Goal: Task Accomplishment & Management: Manage account settings

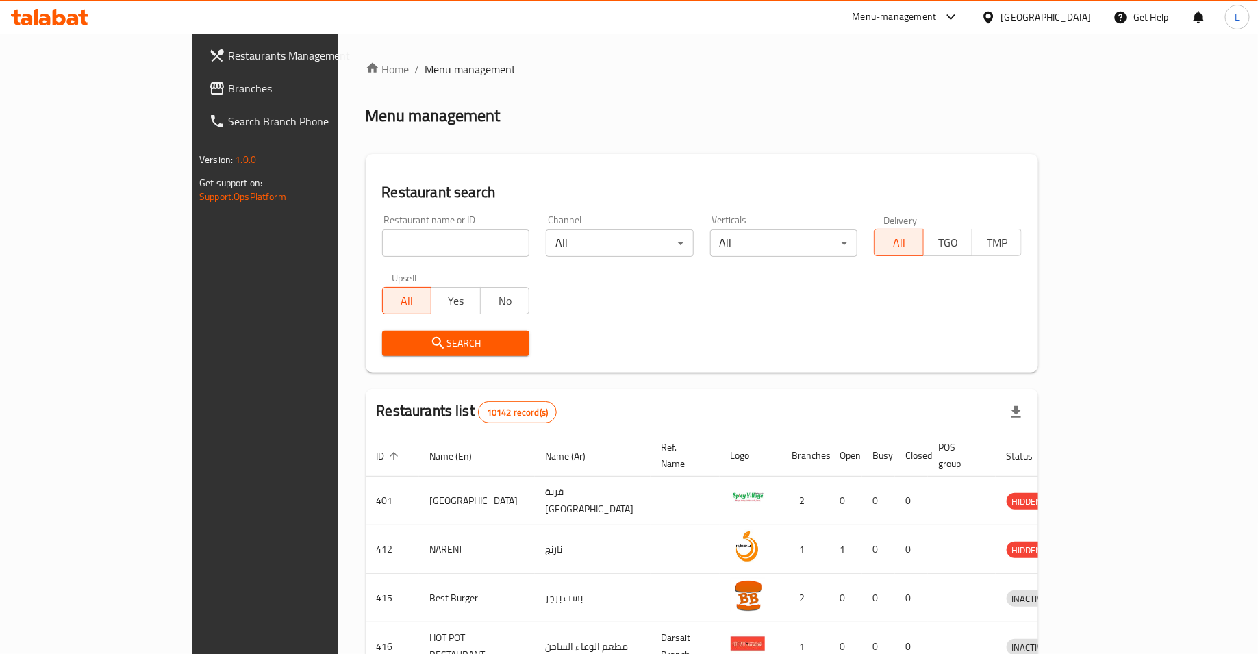
click at [424, 245] on input "search" at bounding box center [456, 242] width 148 height 27
type input "ajeen"
click button "Search" at bounding box center [456, 343] width 148 height 25
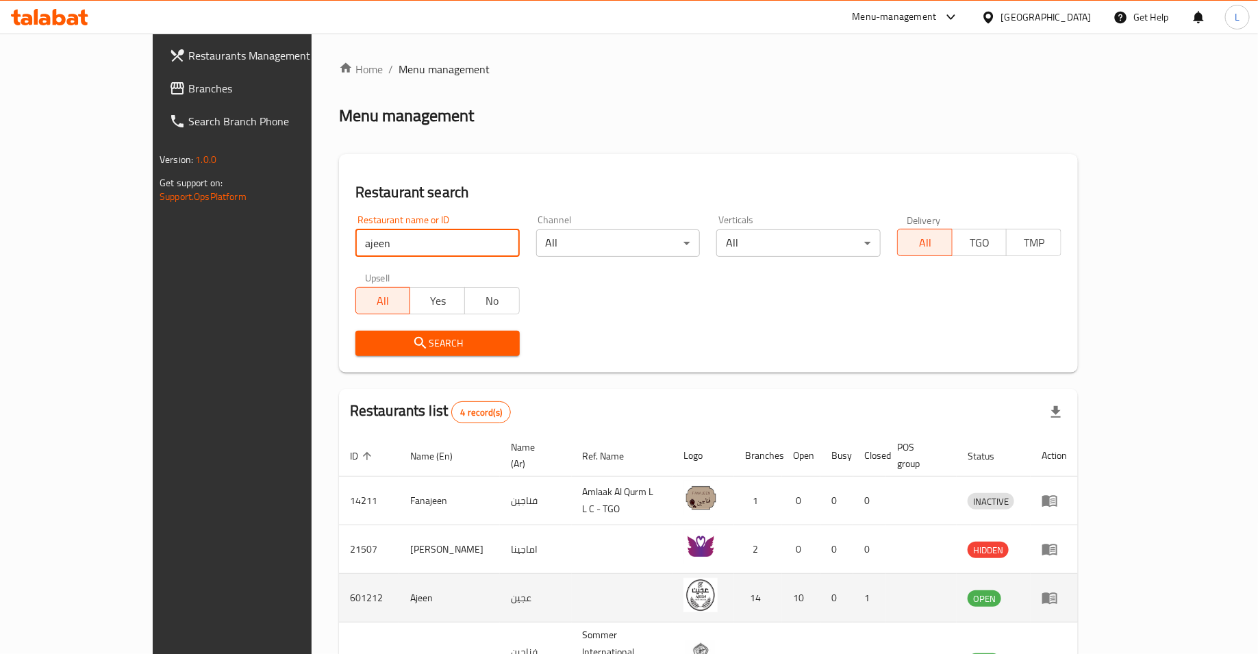
click at [1057, 593] on icon "enhanced table" at bounding box center [1049, 599] width 15 height 12
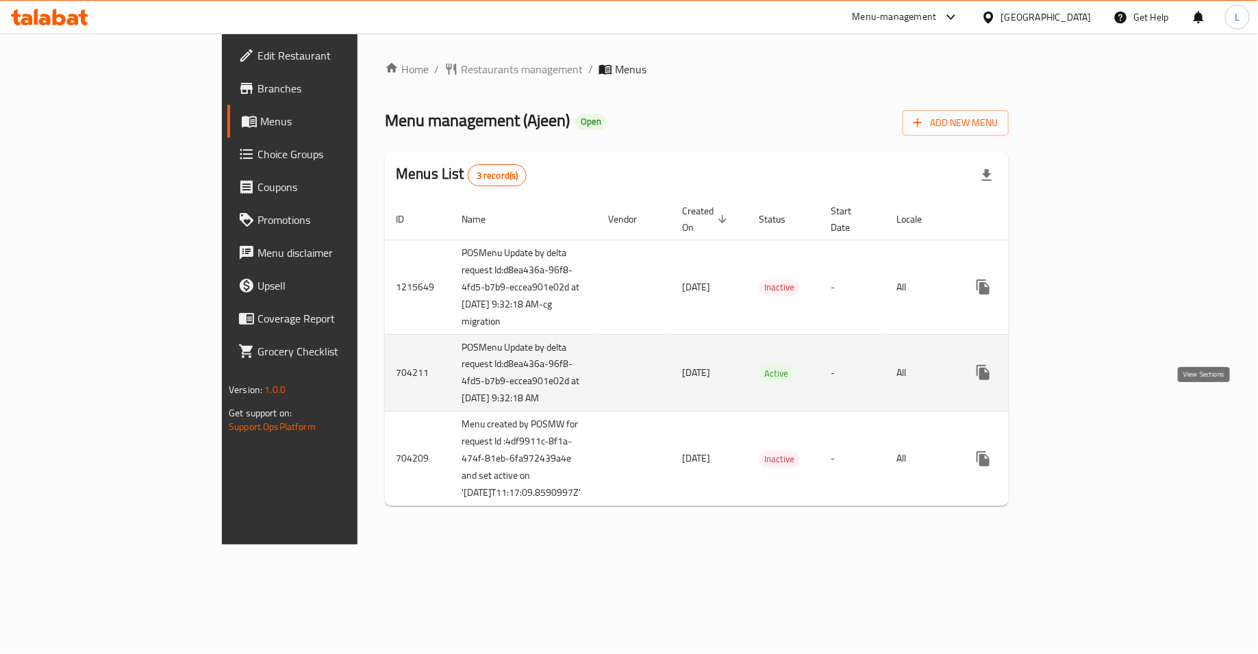
click at [1090, 381] on icon "enhanced table" at bounding box center [1082, 372] width 16 height 16
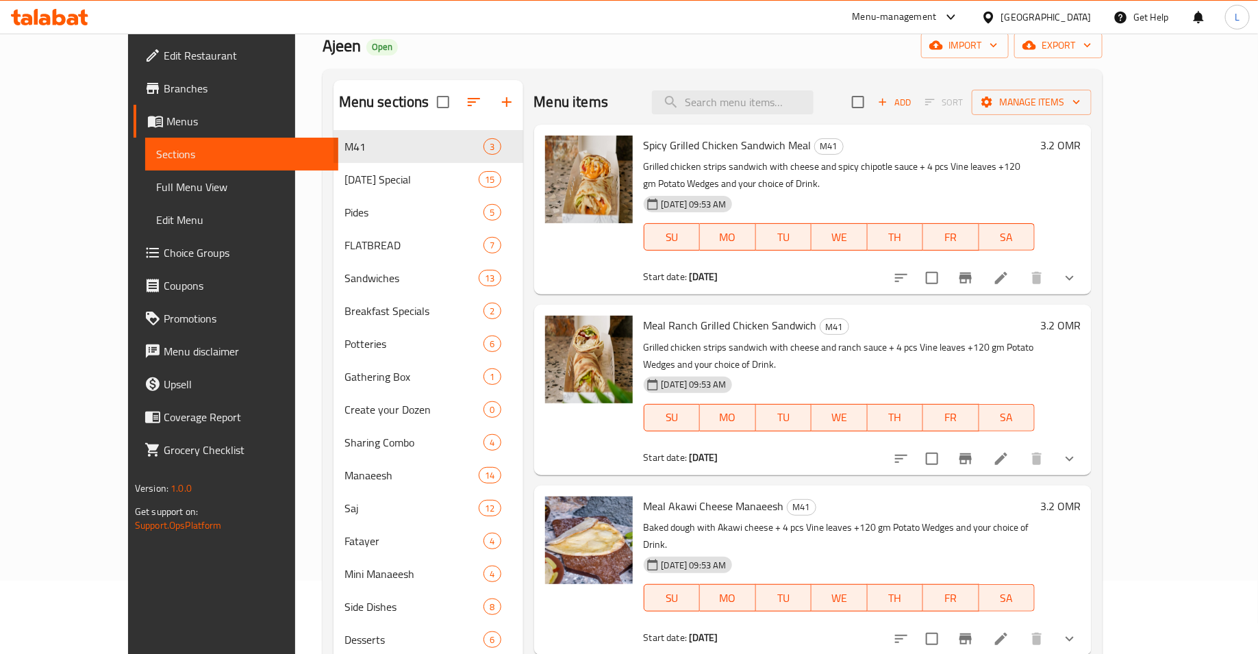
scroll to position [67, 0]
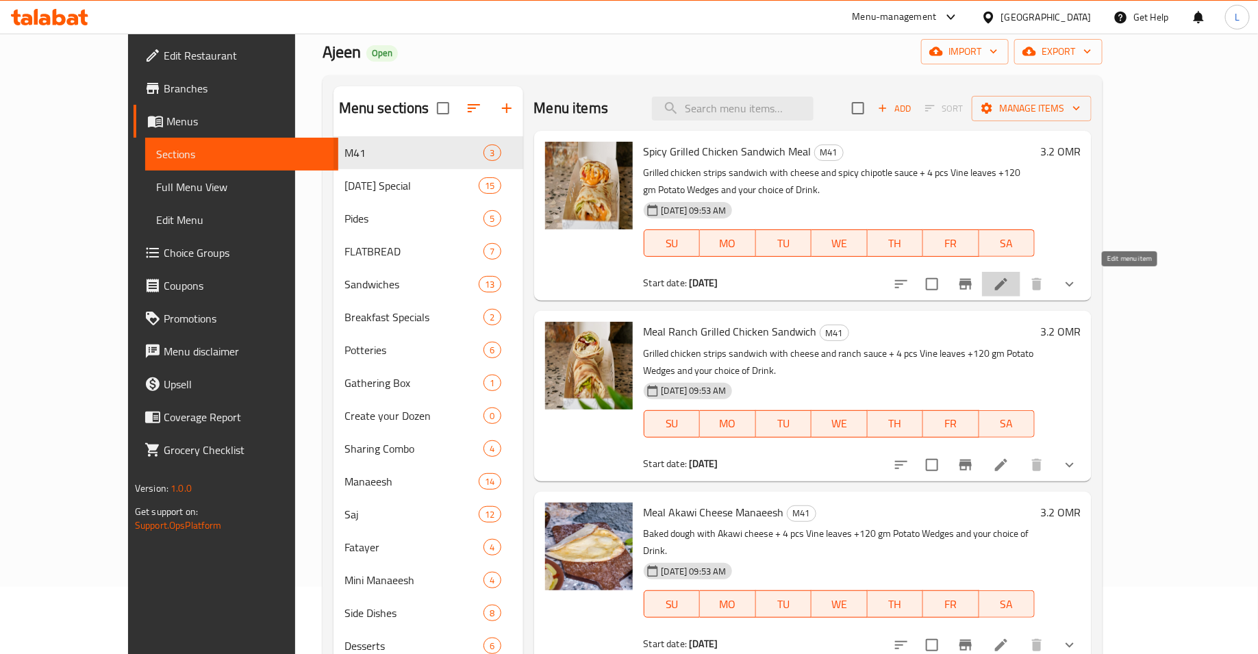
click at [1009, 283] on icon at bounding box center [1001, 284] width 16 height 16
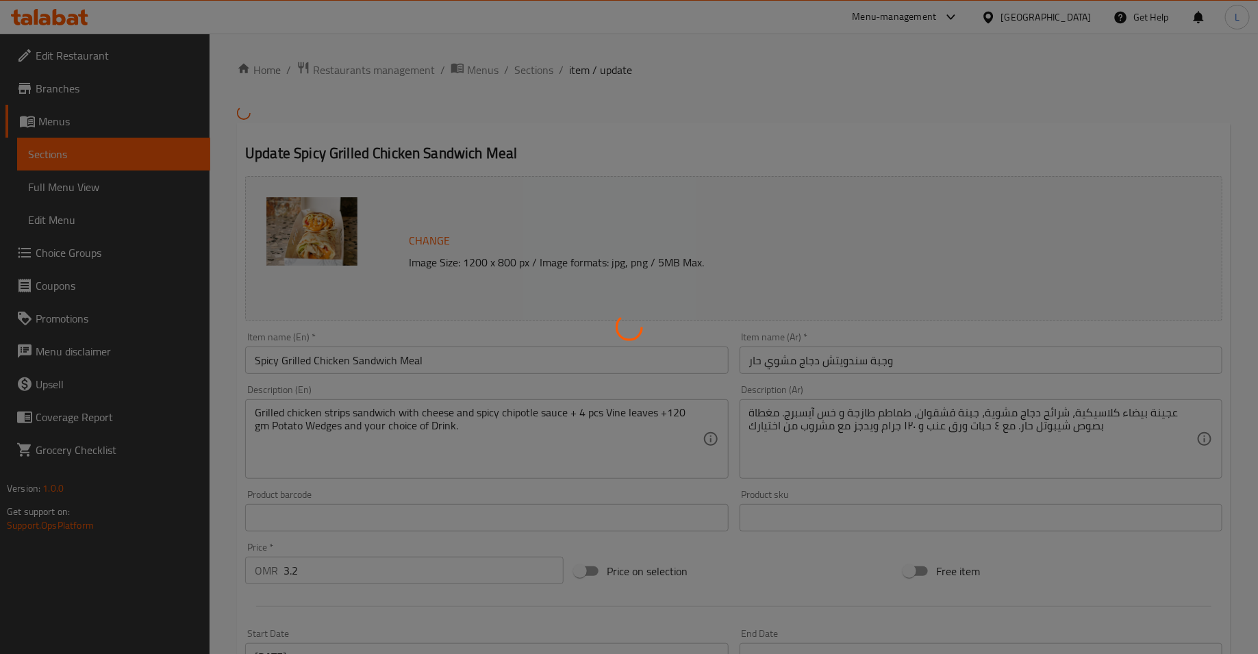
type input "اختيارك من المشروب:"
type input "1"
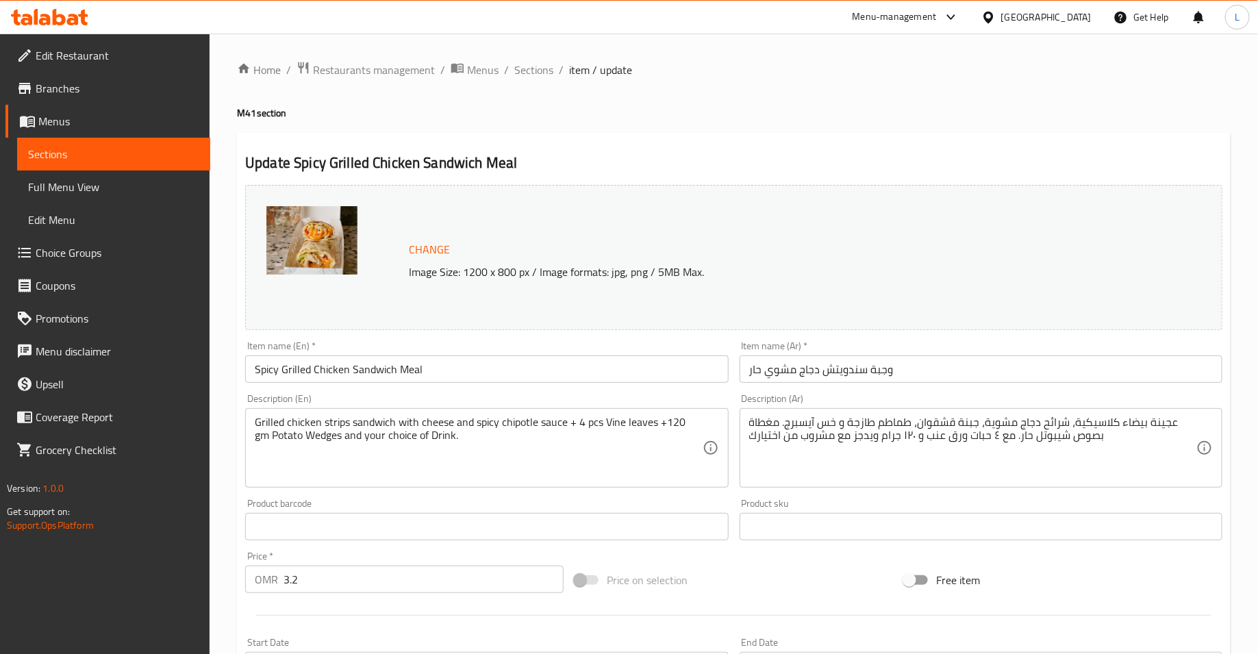
click at [420, 246] on span "Change" at bounding box center [429, 250] width 41 height 20
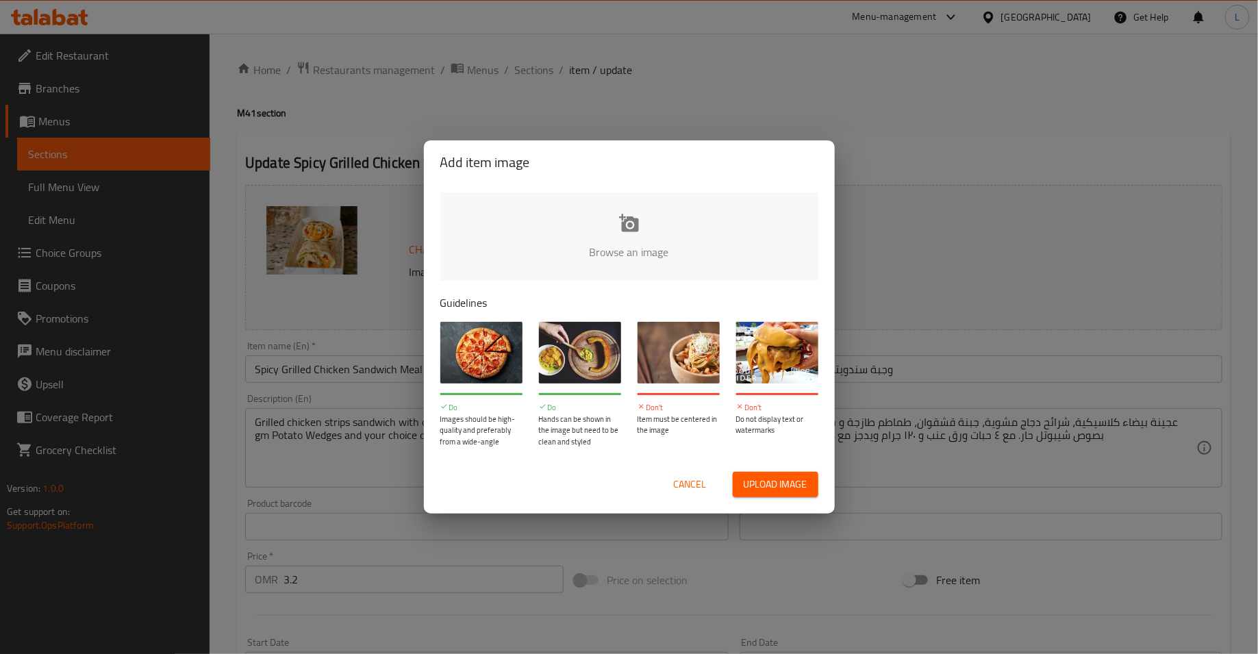
click at [653, 237] on input "file" at bounding box center [1092, 256] width 1304 height 128
click at [684, 482] on span "Cancel" at bounding box center [690, 484] width 33 height 17
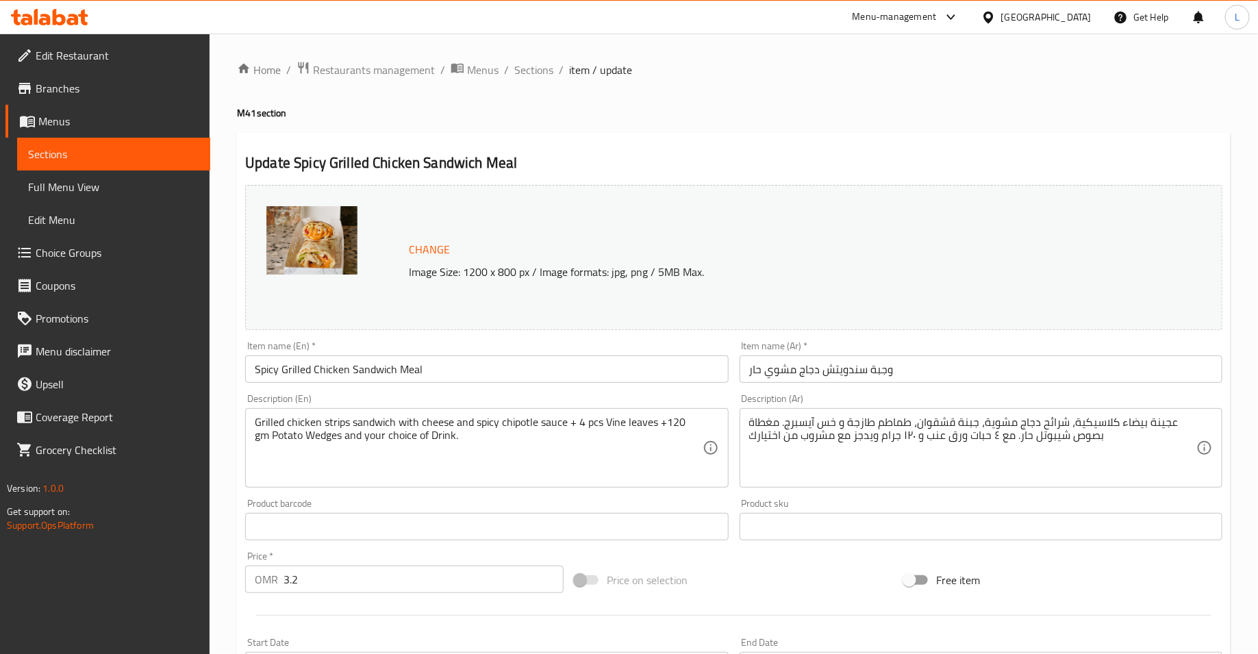
click at [301, 246] on img at bounding box center [311, 240] width 91 height 68
click at [302, 244] on img at bounding box center [311, 240] width 91 height 68
click at [442, 245] on span "Change" at bounding box center [429, 250] width 41 height 20
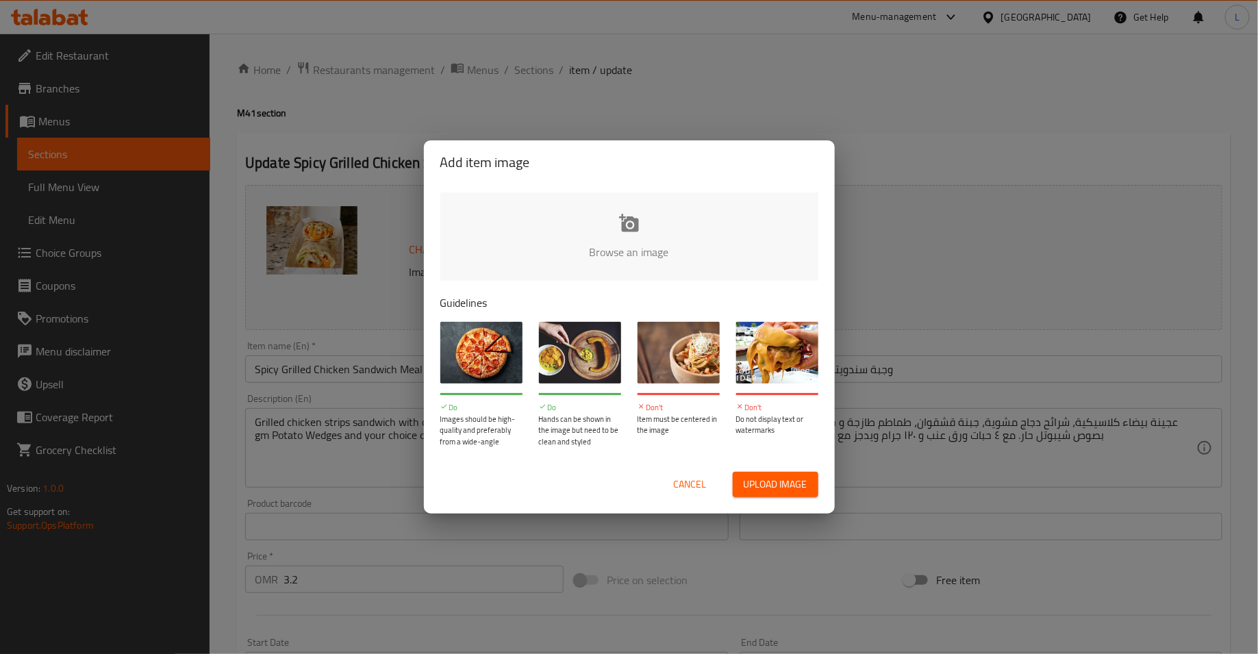
click at [695, 233] on input "file" at bounding box center [1092, 256] width 1304 height 128
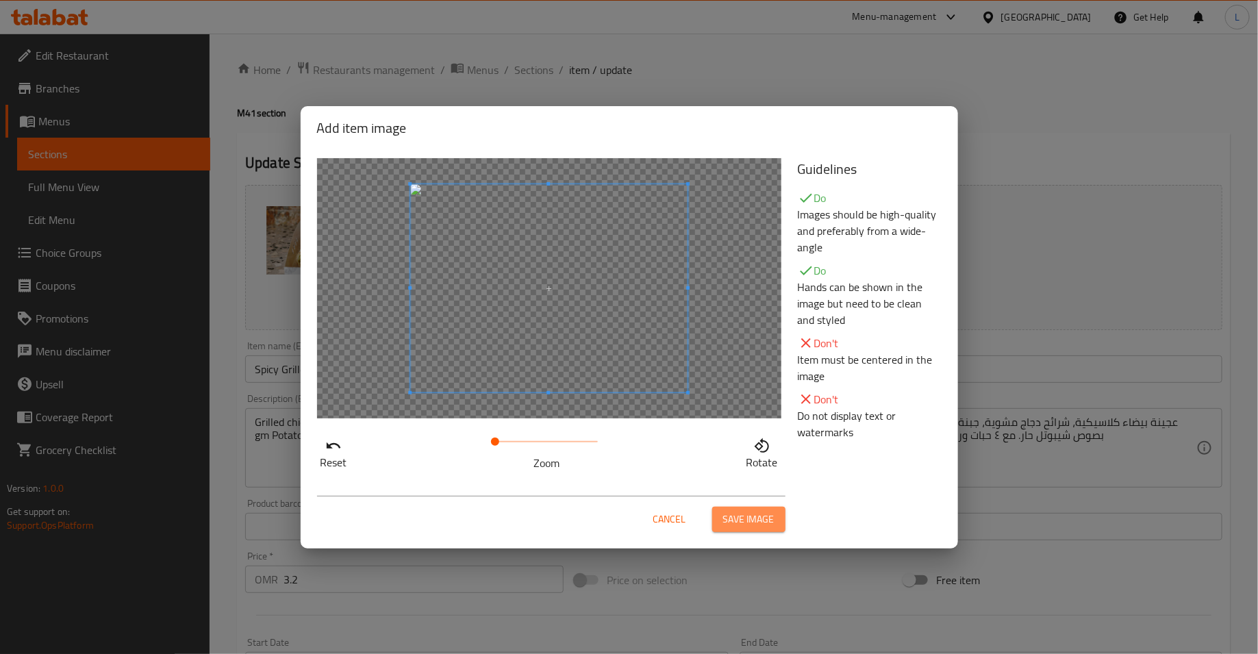
click at [737, 513] on span "Save image" at bounding box center [748, 519] width 51 height 17
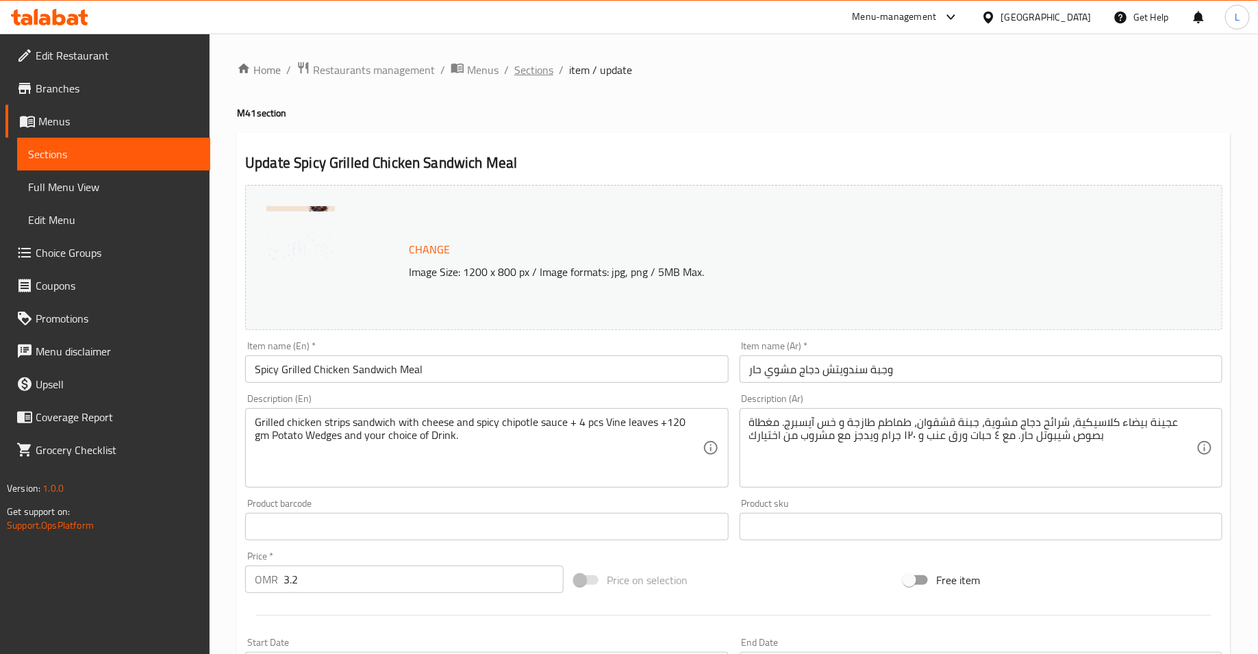
click at [527, 68] on span "Sections" at bounding box center [533, 70] width 39 height 16
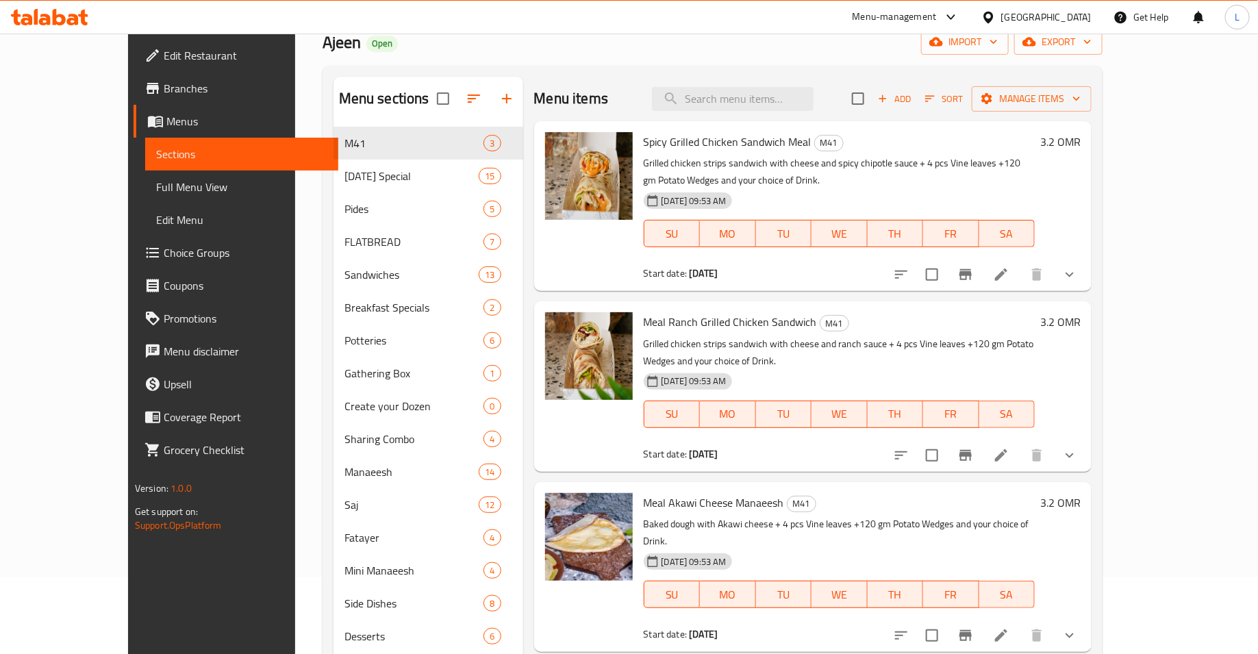
scroll to position [79, 0]
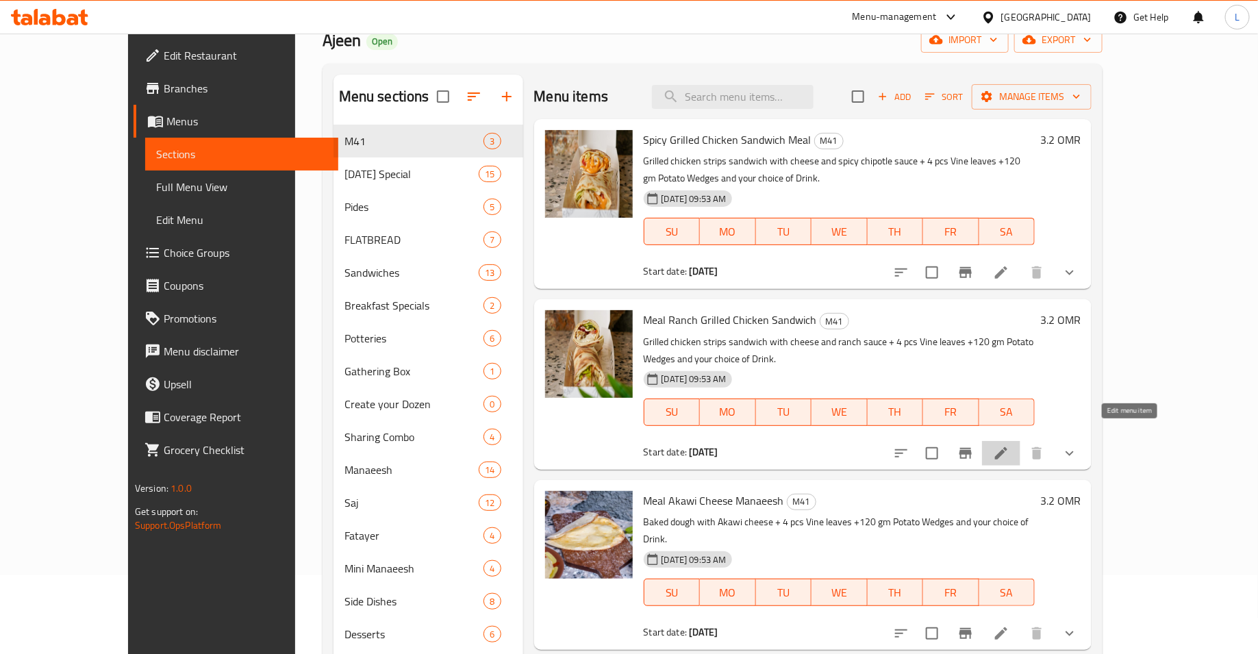
click at [1009, 445] on icon at bounding box center [1001, 453] width 16 height 16
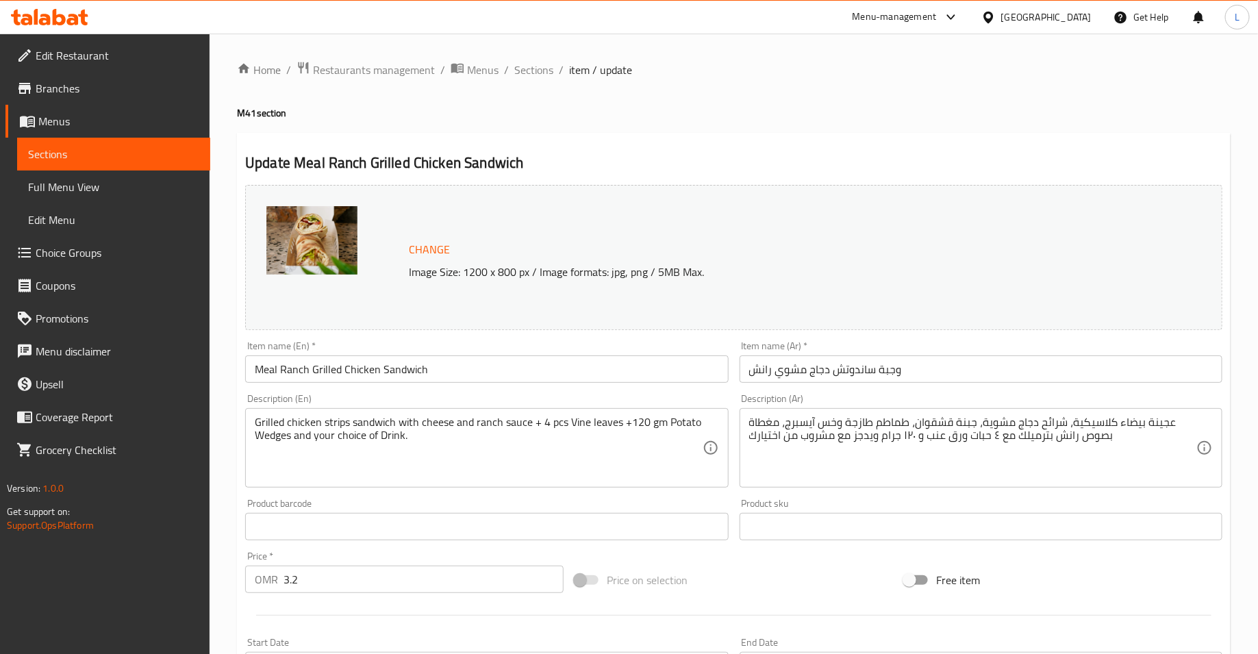
click at [428, 240] on span "Change" at bounding box center [429, 250] width 41 height 20
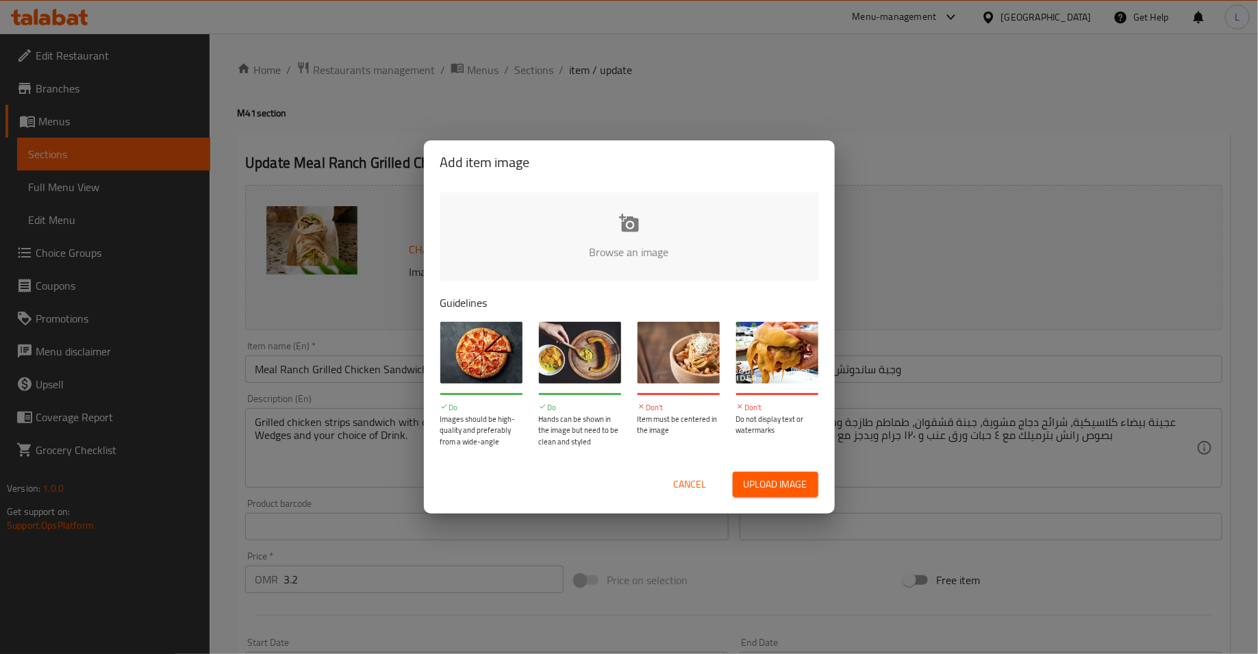
click at [542, 231] on input "file" at bounding box center [1092, 256] width 1304 height 128
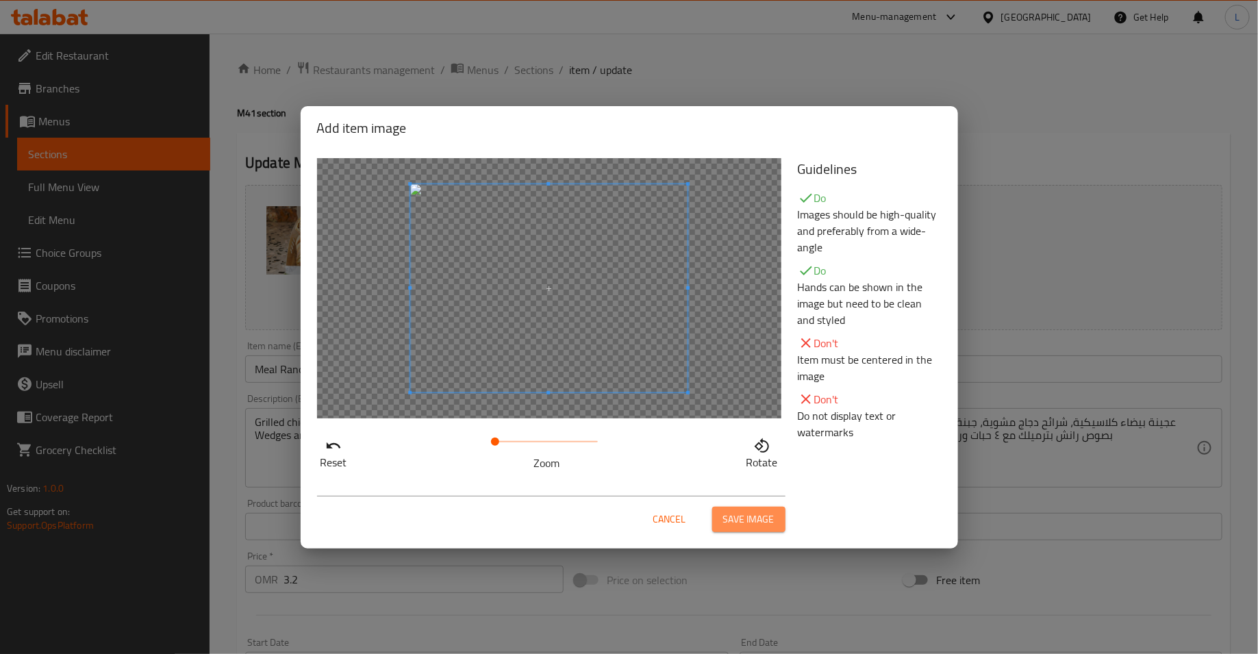
click at [761, 512] on span "Save image" at bounding box center [748, 519] width 51 height 17
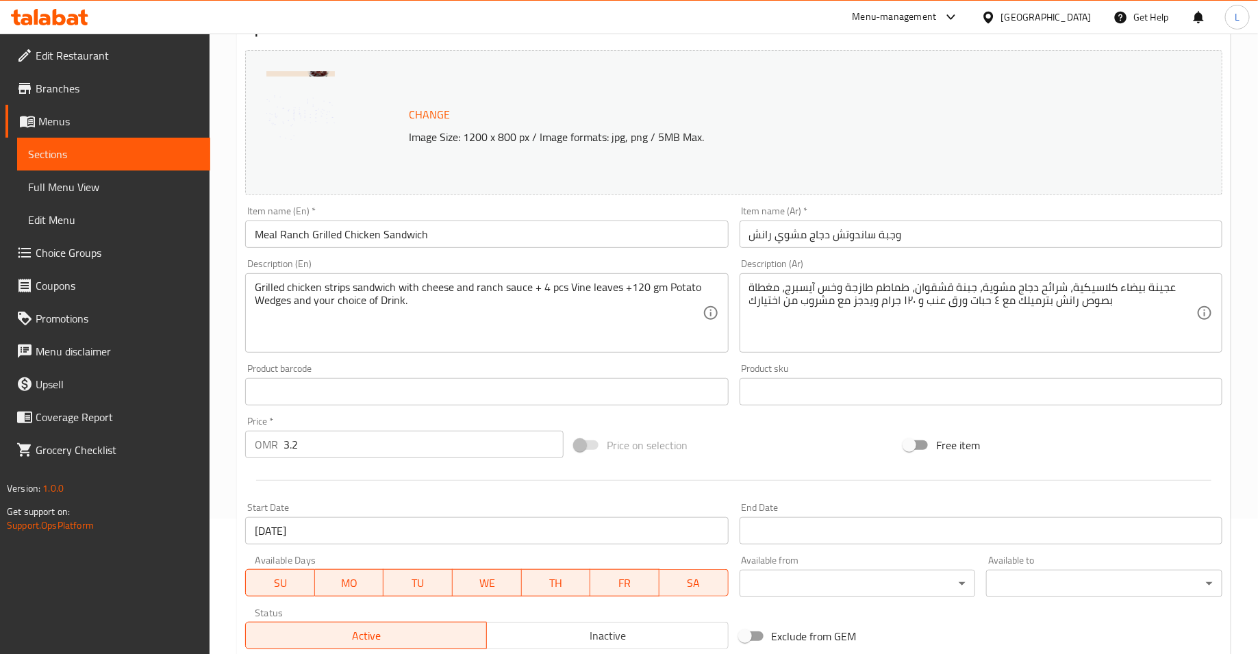
scroll to position [355, 0]
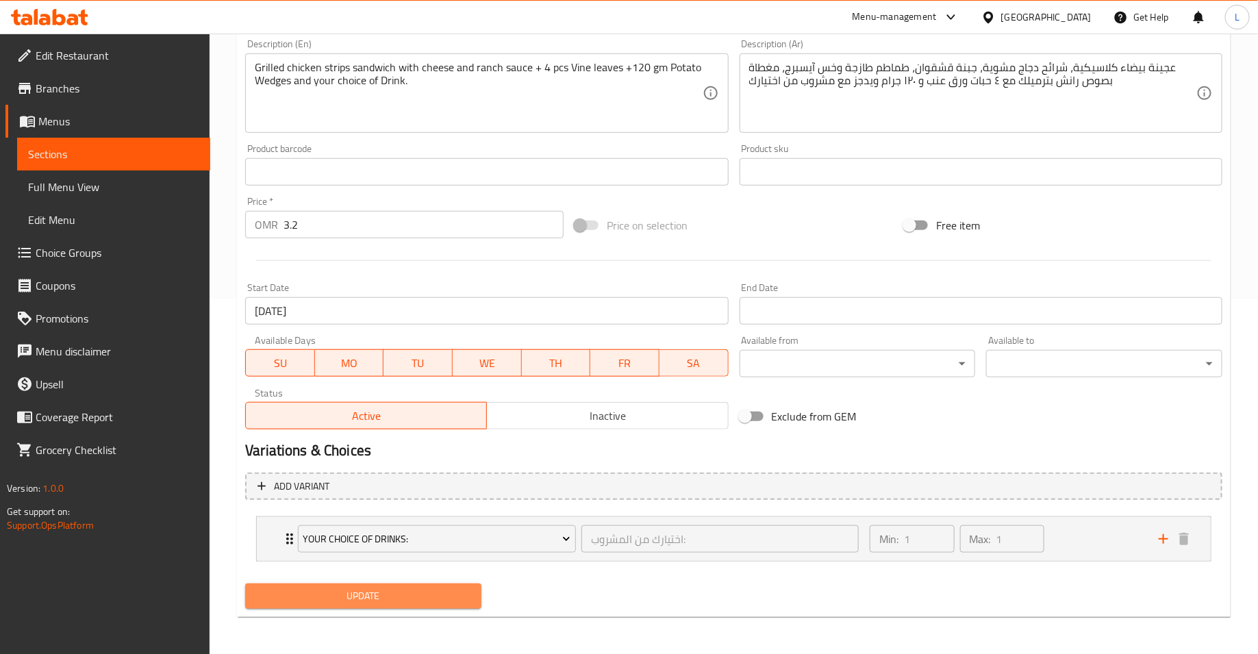
click at [377, 600] on span "Update" at bounding box center [363, 595] width 214 height 17
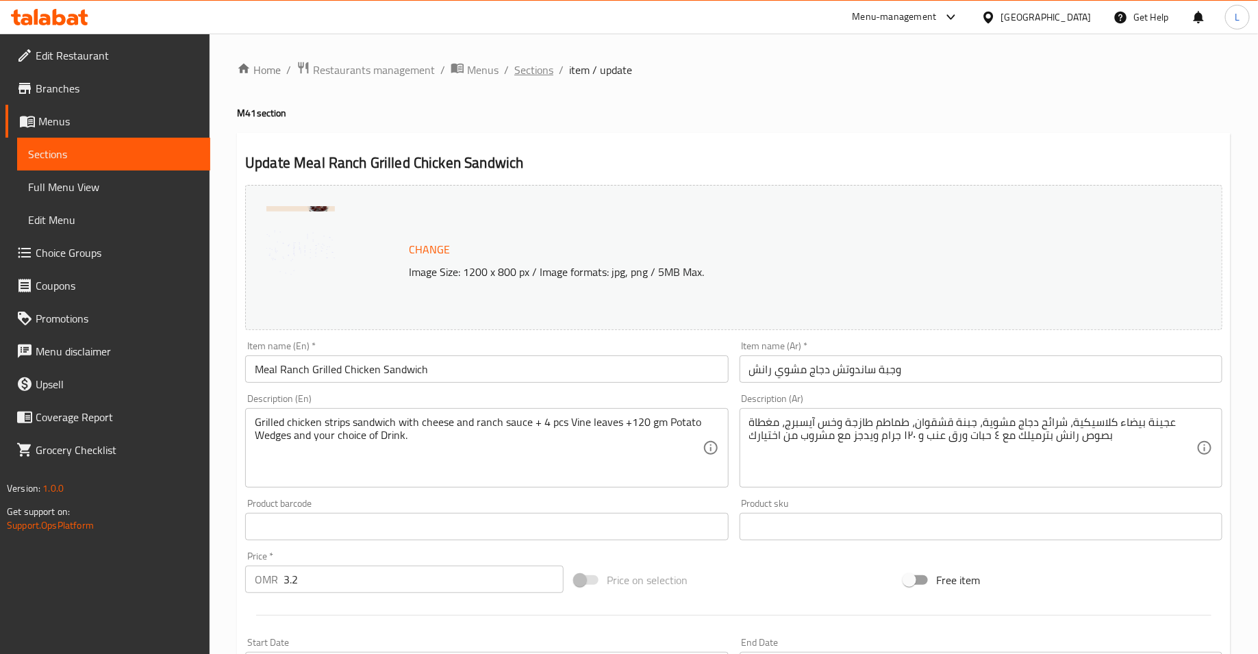
click at [529, 66] on span "Sections" at bounding box center [533, 70] width 39 height 16
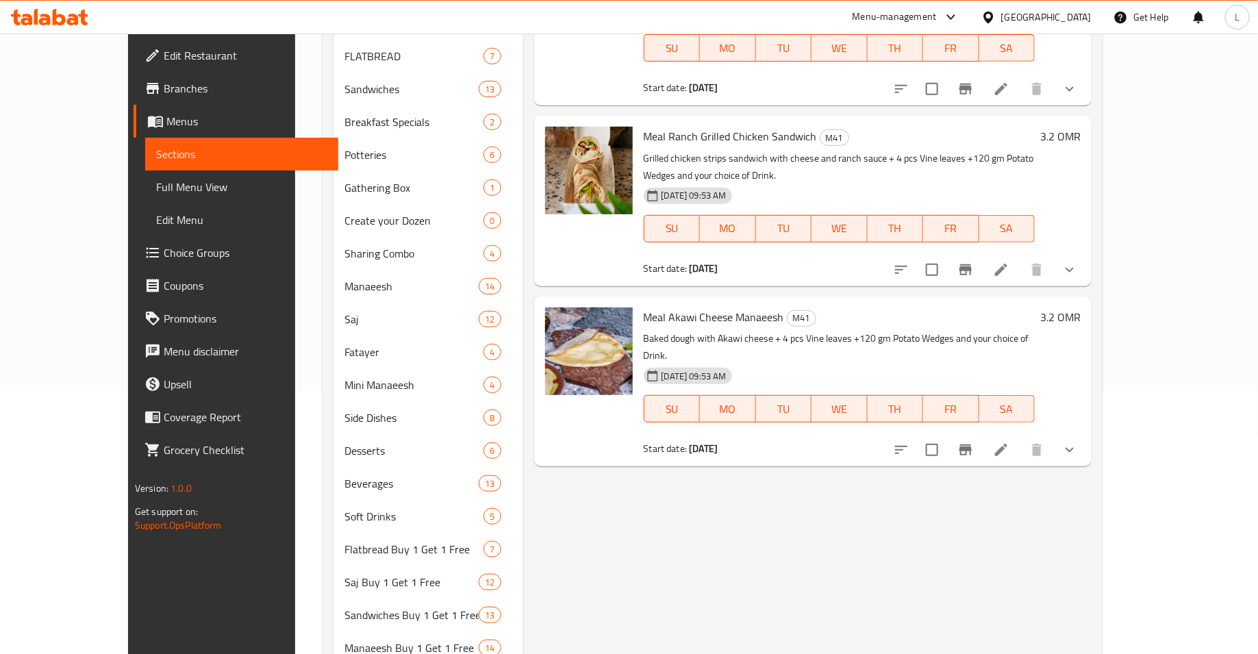
scroll to position [291, 0]
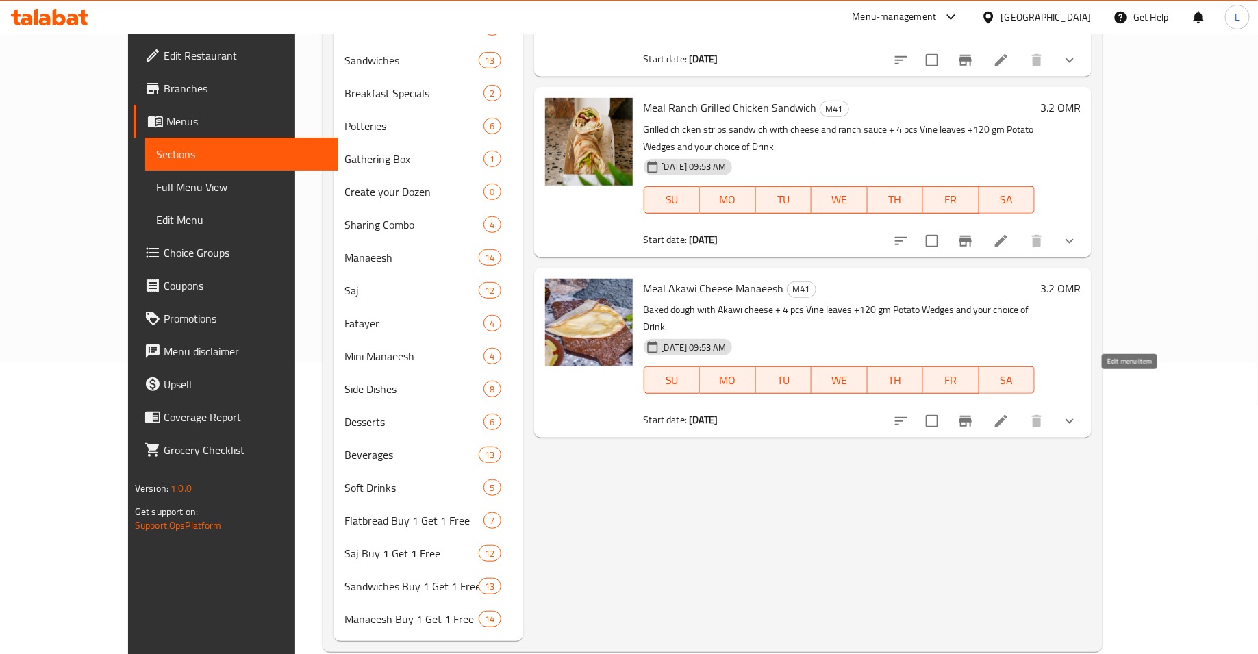
click at [1007, 415] on icon at bounding box center [1001, 421] width 12 height 12
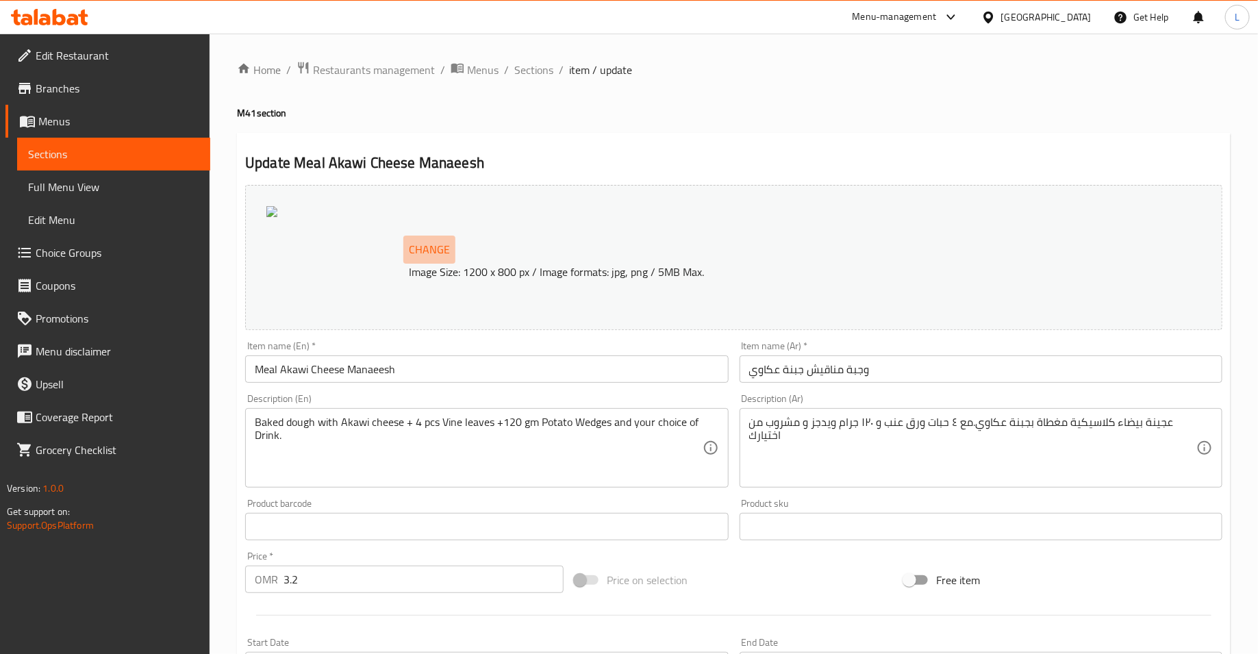
click at [416, 245] on span "Change" at bounding box center [429, 250] width 41 height 20
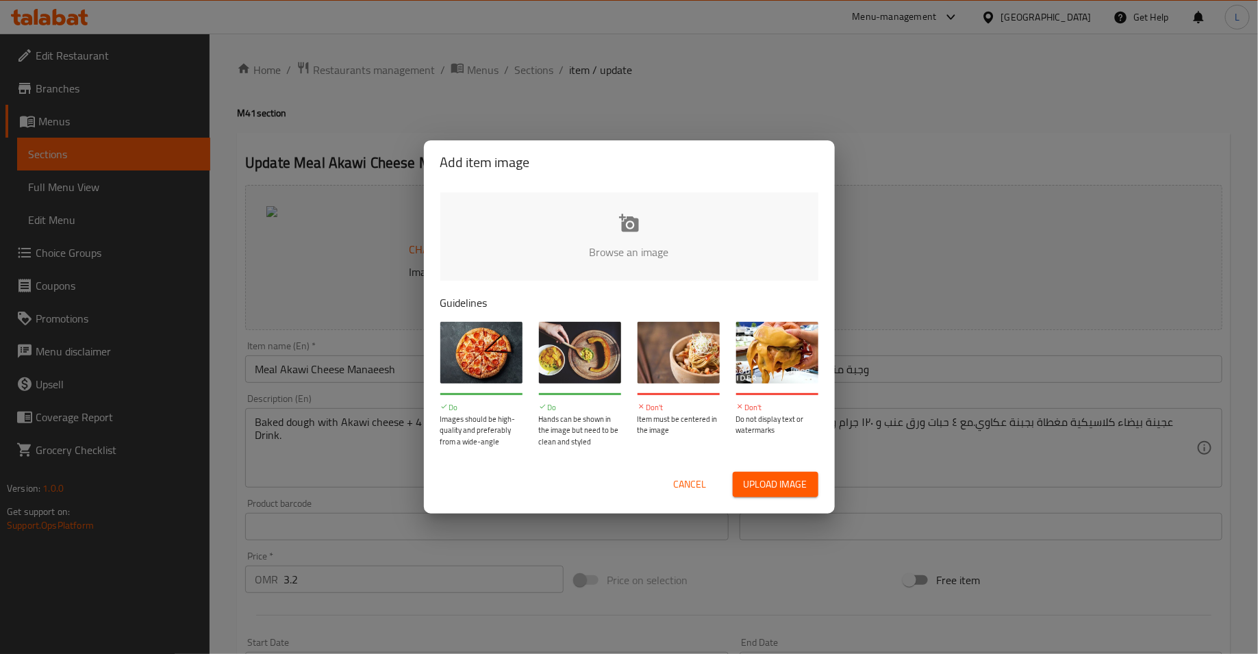
click at [566, 238] on input "file" at bounding box center [1092, 256] width 1304 height 128
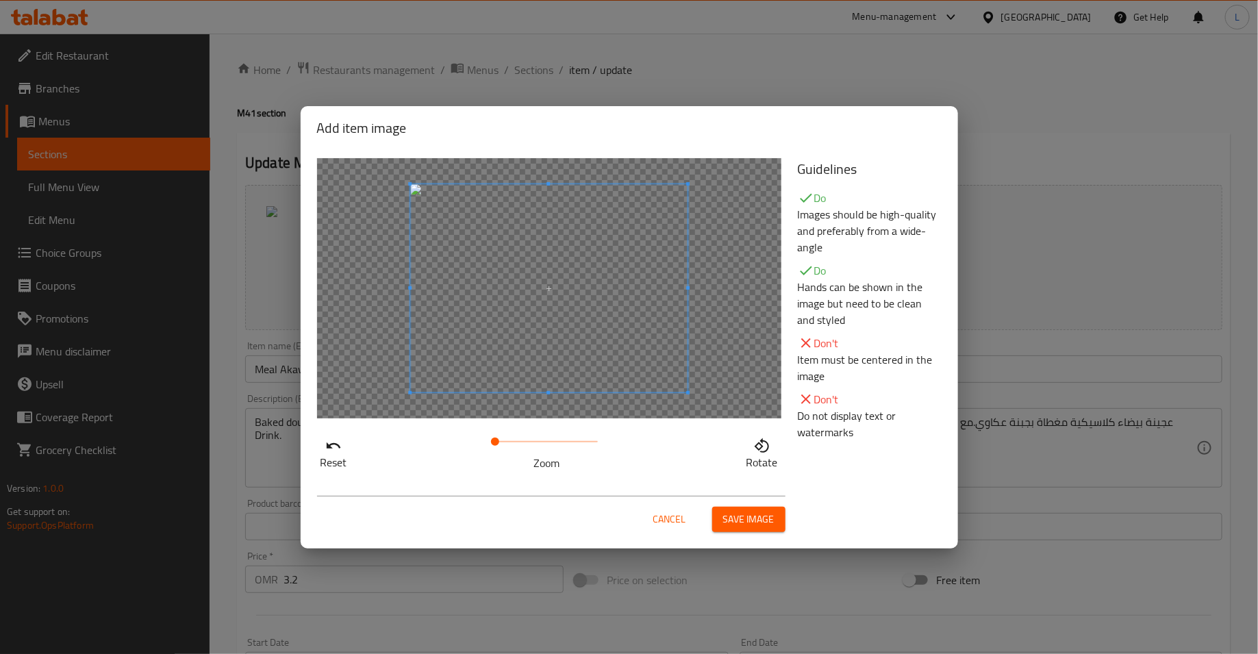
click at [566, 333] on span at bounding box center [548, 288] width 277 height 208
click at [762, 519] on span "Save image" at bounding box center [748, 519] width 51 height 17
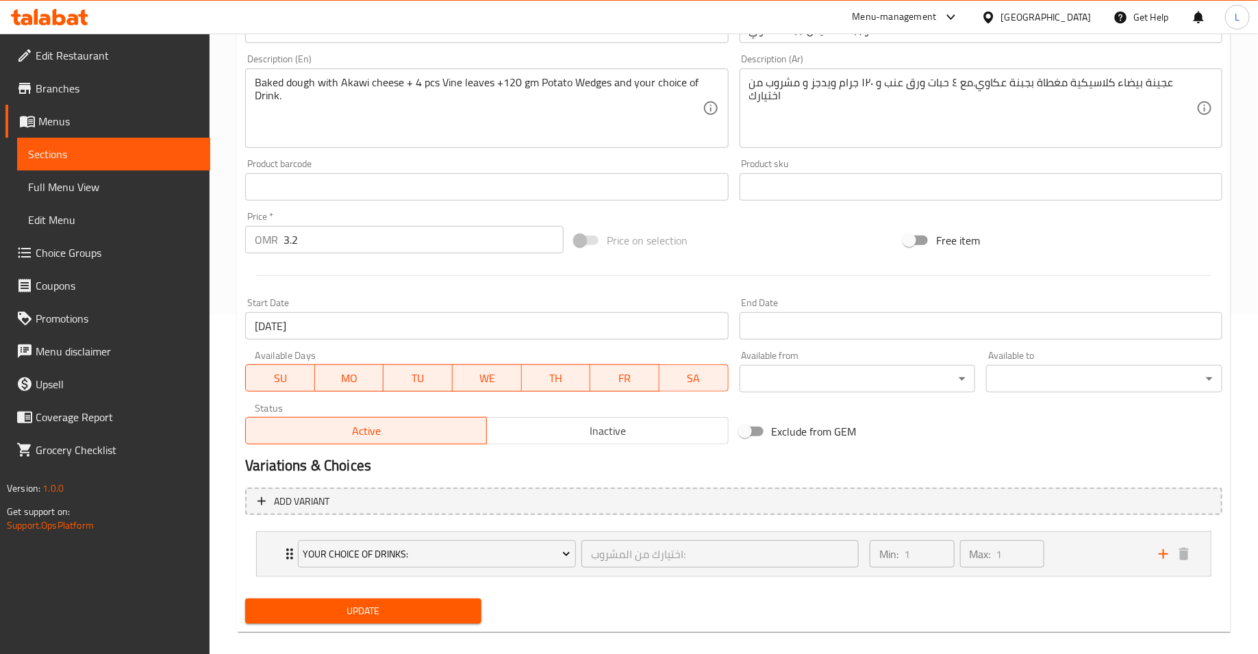
scroll to position [355, 0]
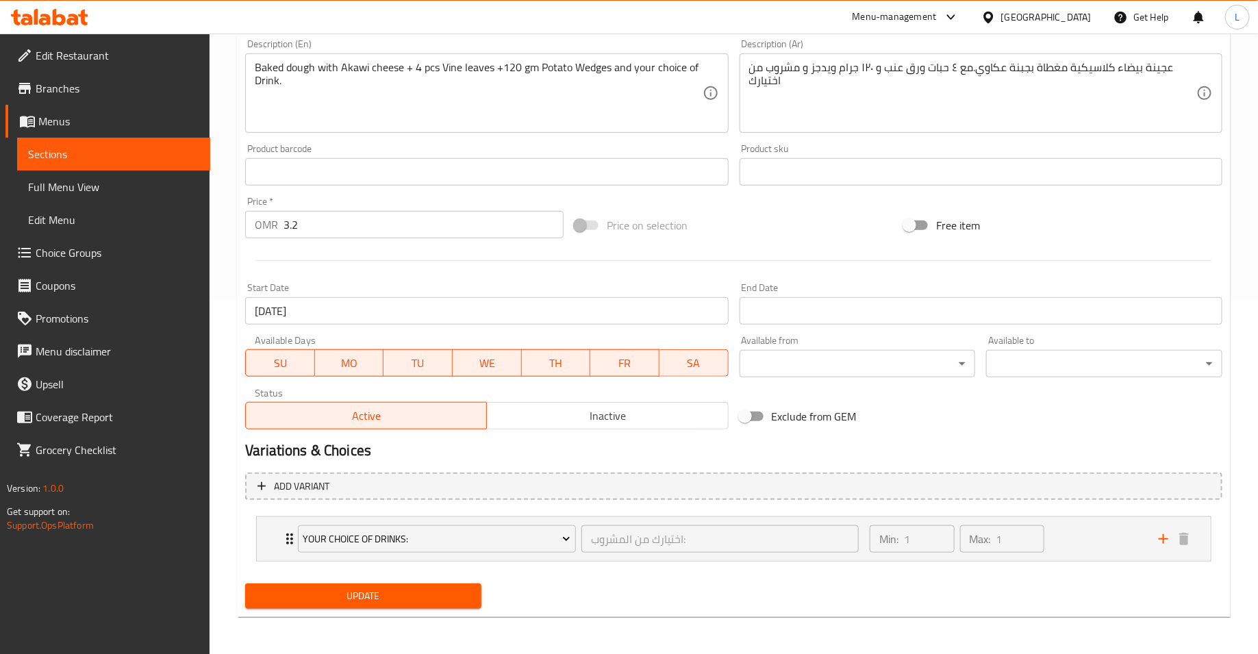
click at [427, 592] on span "Update" at bounding box center [363, 595] width 214 height 17
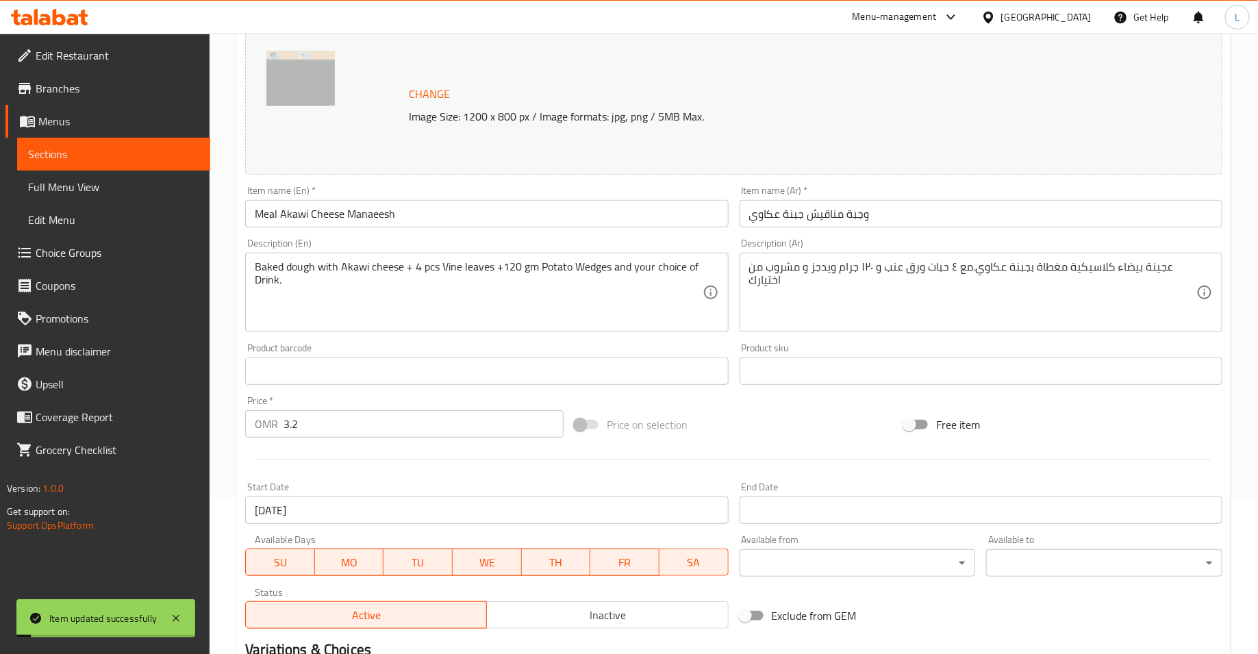
scroll to position [0, 0]
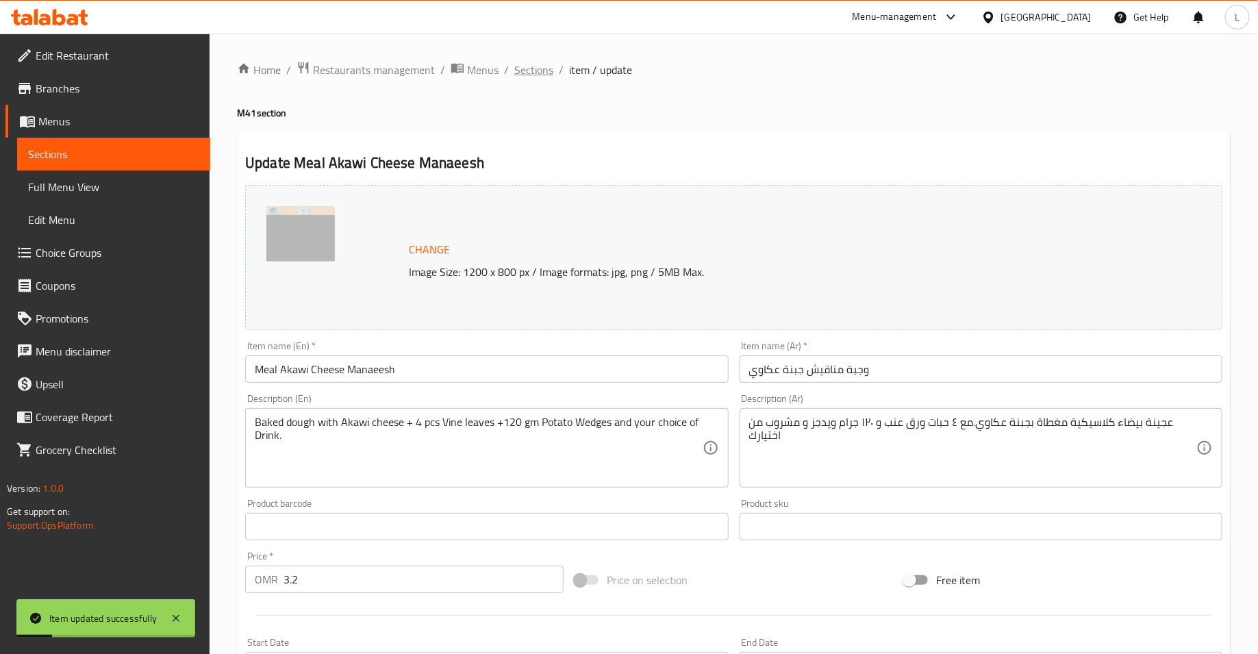
click at [520, 70] on span "Sections" at bounding box center [533, 70] width 39 height 16
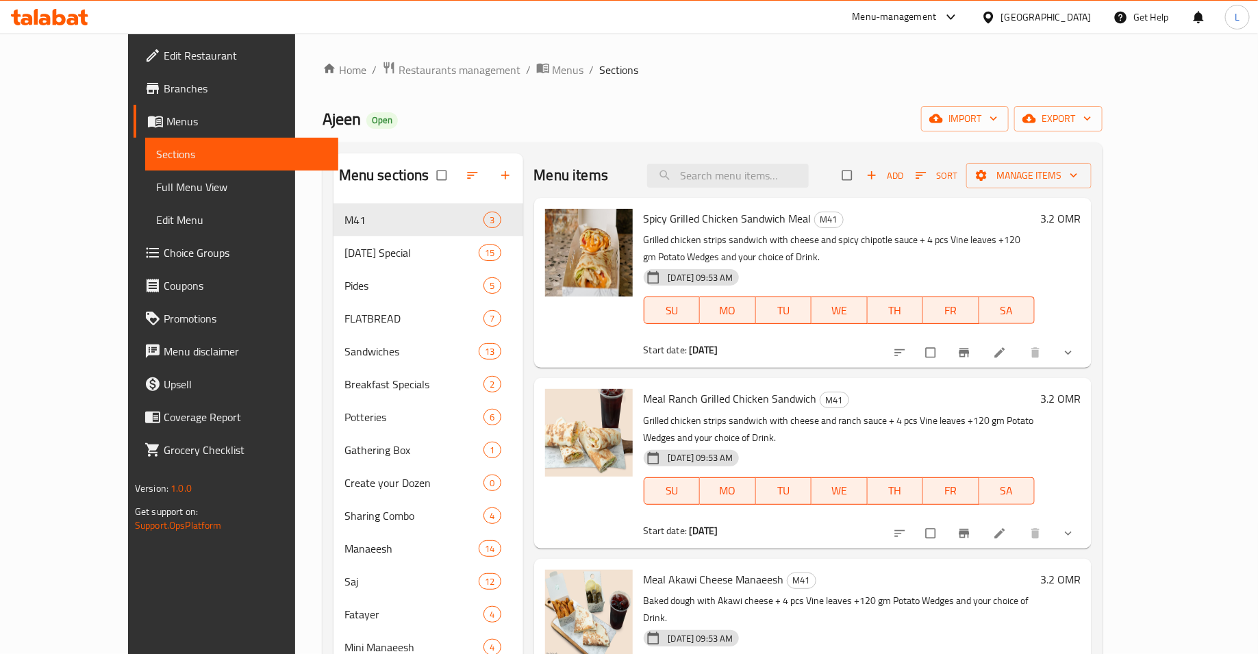
click at [1006, 349] on icon at bounding box center [1000, 353] width 14 height 14
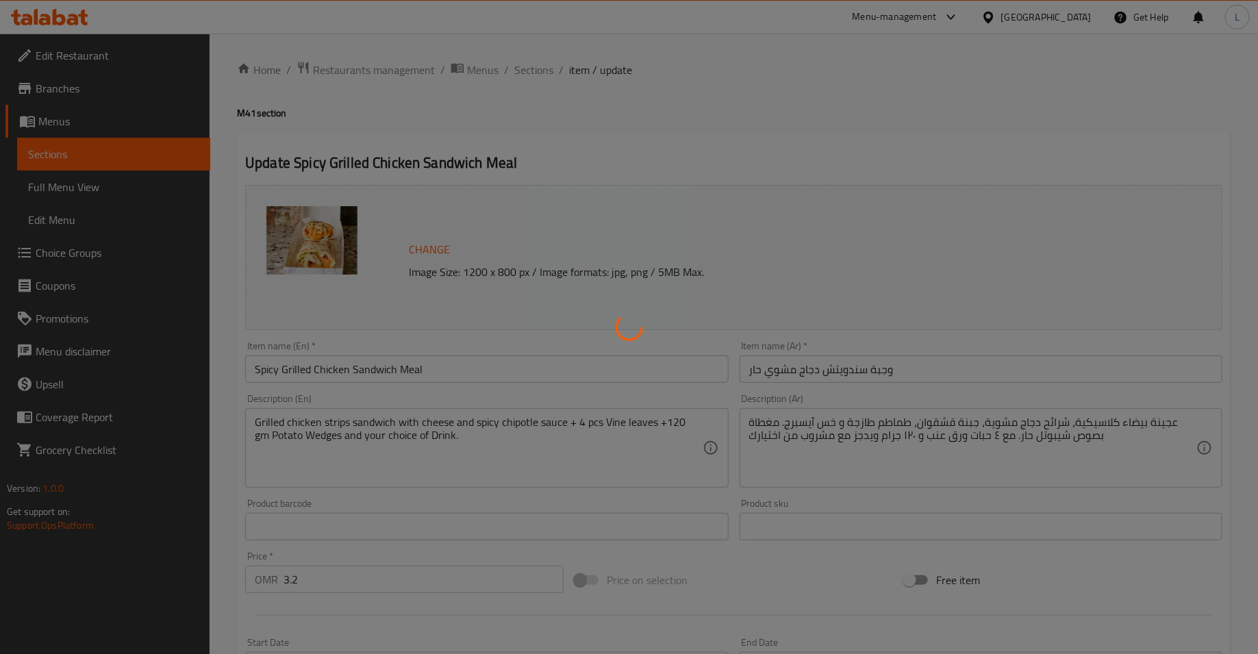
type input "اختيارك من المشروب:"
type input "1"
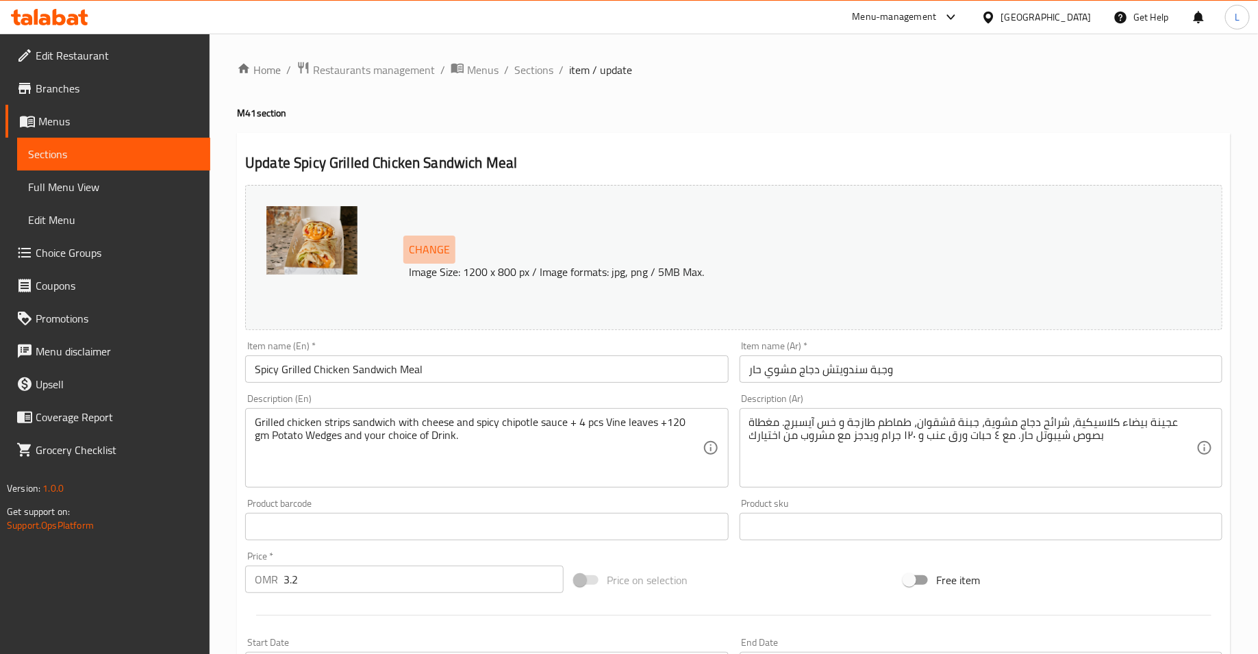
click at [436, 249] on span "Change" at bounding box center [429, 250] width 41 height 20
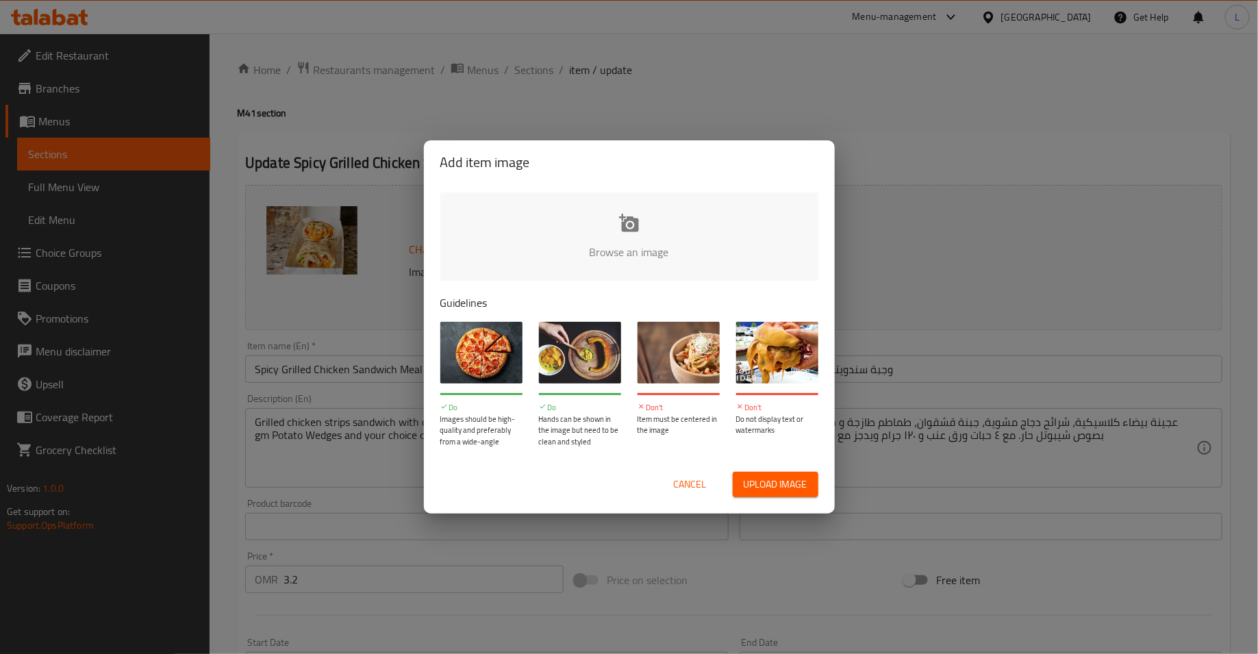
click at [555, 233] on input "file" at bounding box center [1092, 256] width 1304 height 128
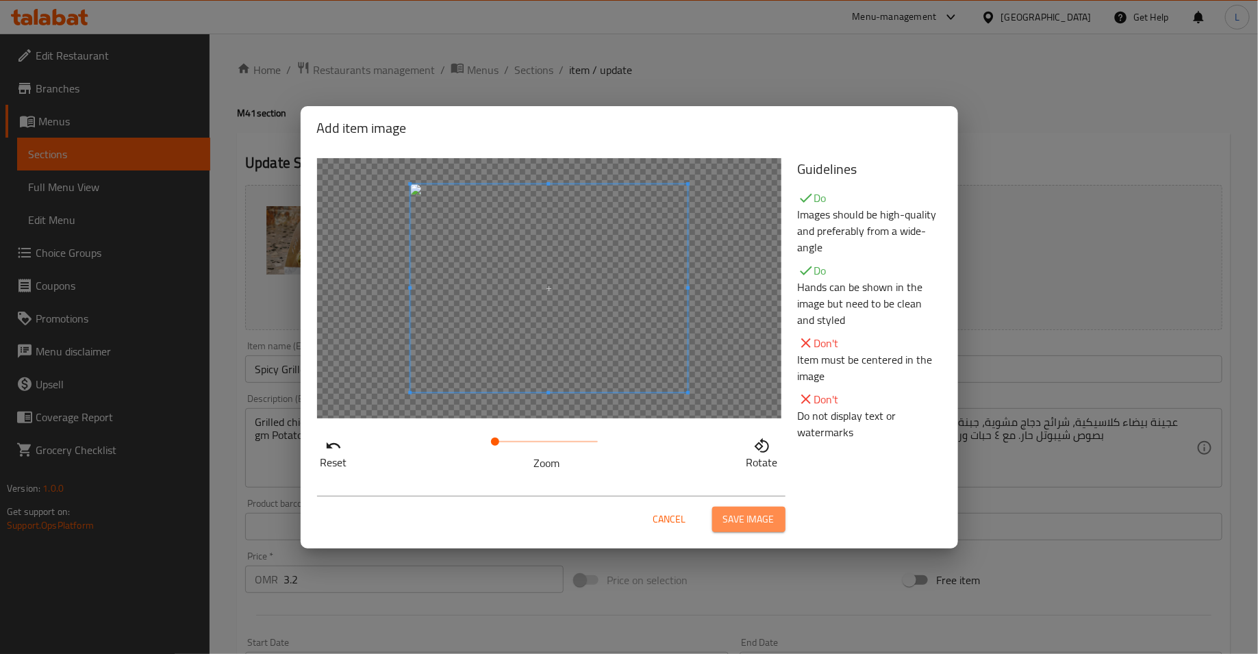
click at [768, 520] on span "Save image" at bounding box center [748, 519] width 51 height 17
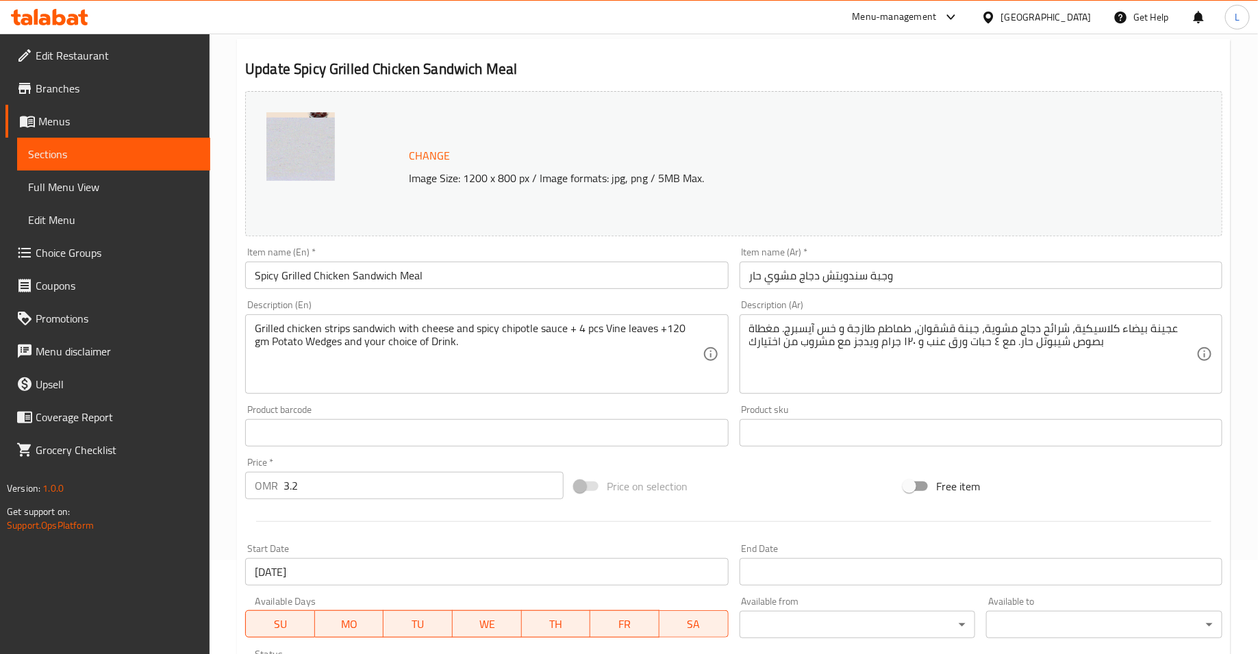
scroll to position [355, 0]
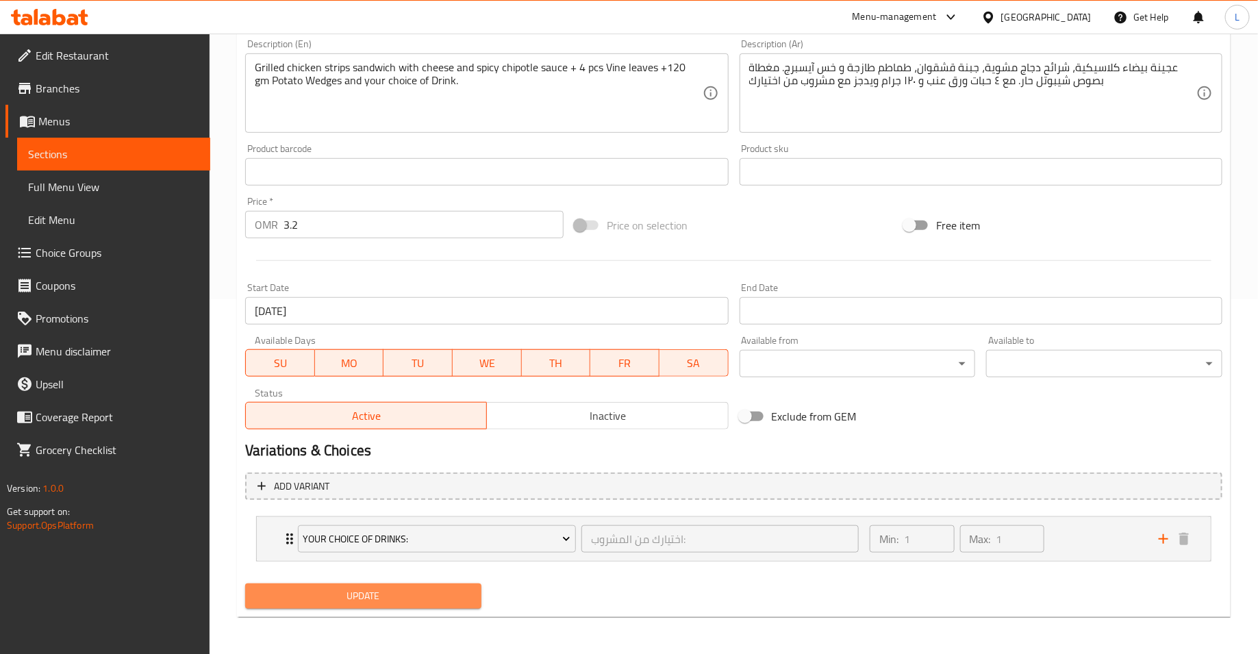
click at [406, 598] on span "Update" at bounding box center [363, 595] width 214 height 17
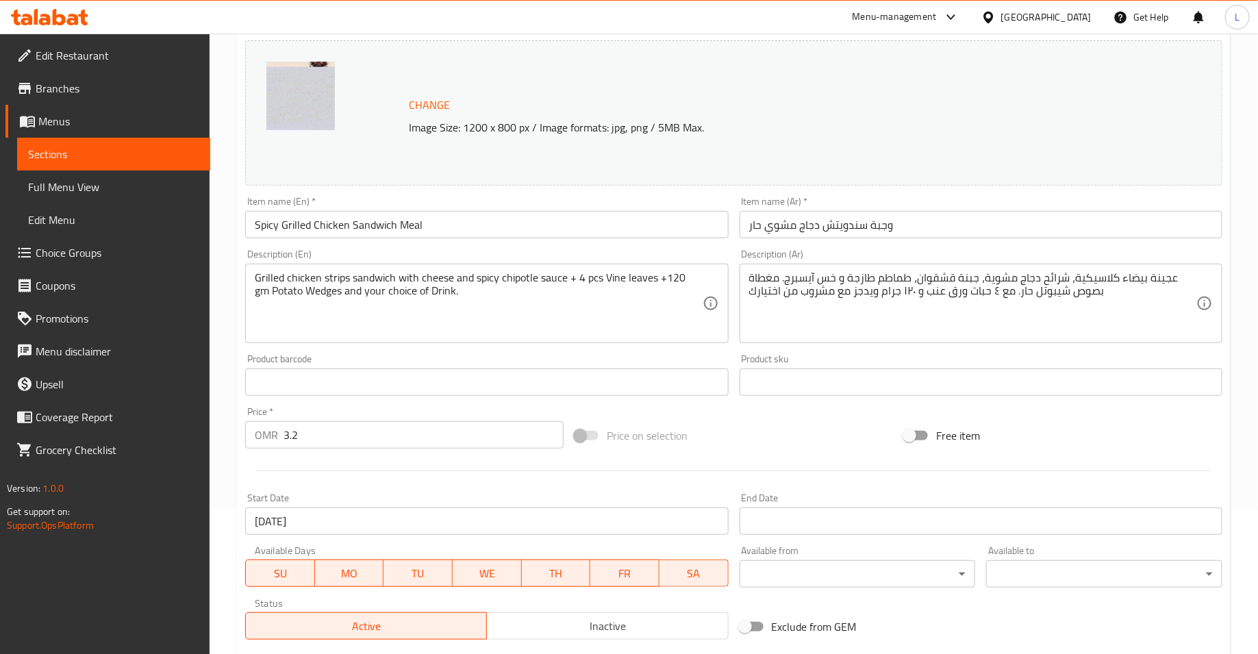
scroll to position [0, 0]
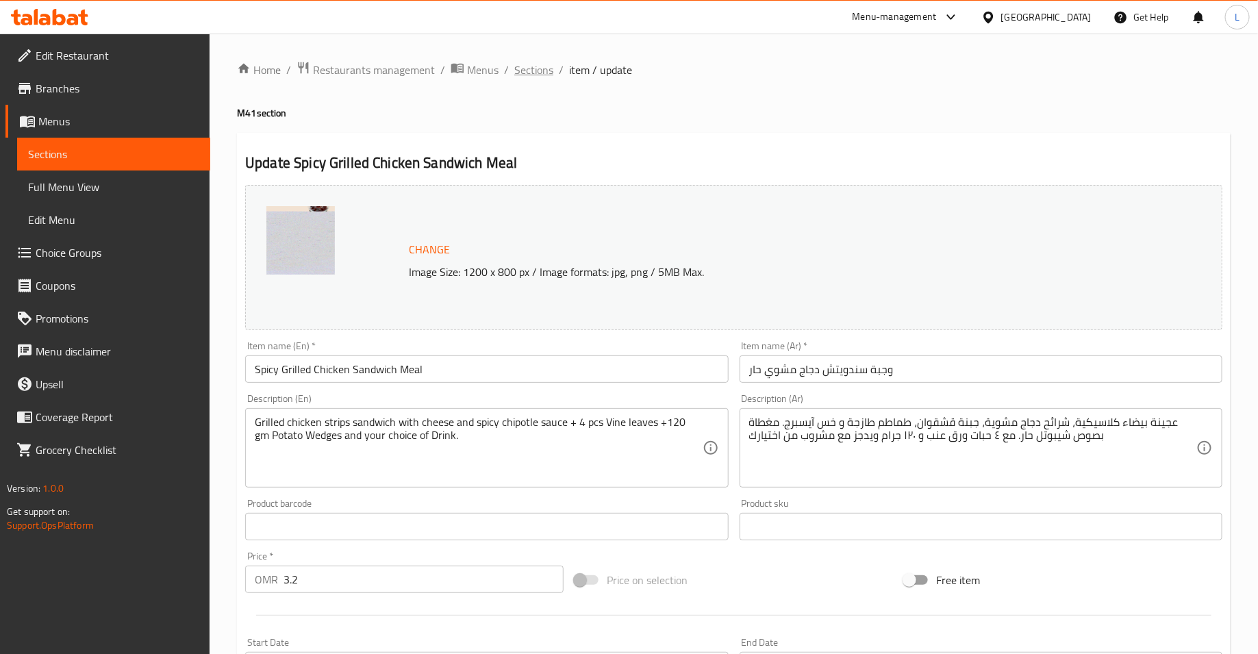
click at [538, 68] on span "Sections" at bounding box center [533, 70] width 39 height 16
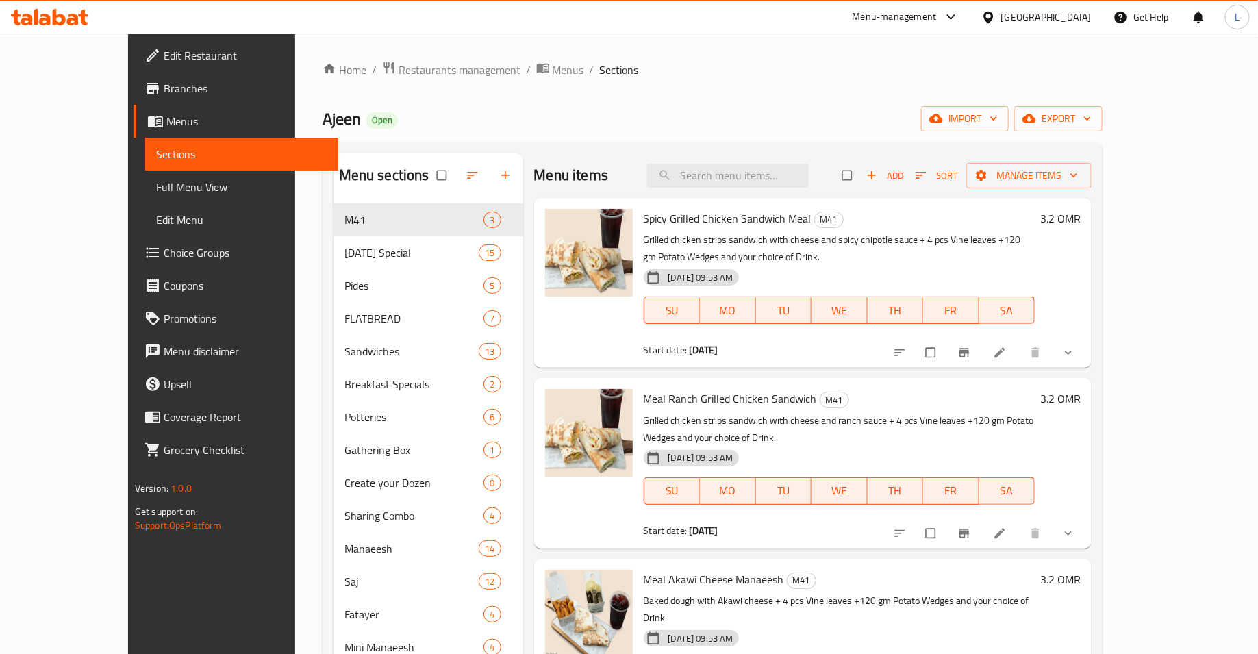
click at [398, 74] on span "Restaurants management" at bounding box center [459, 70] width 122 height 16
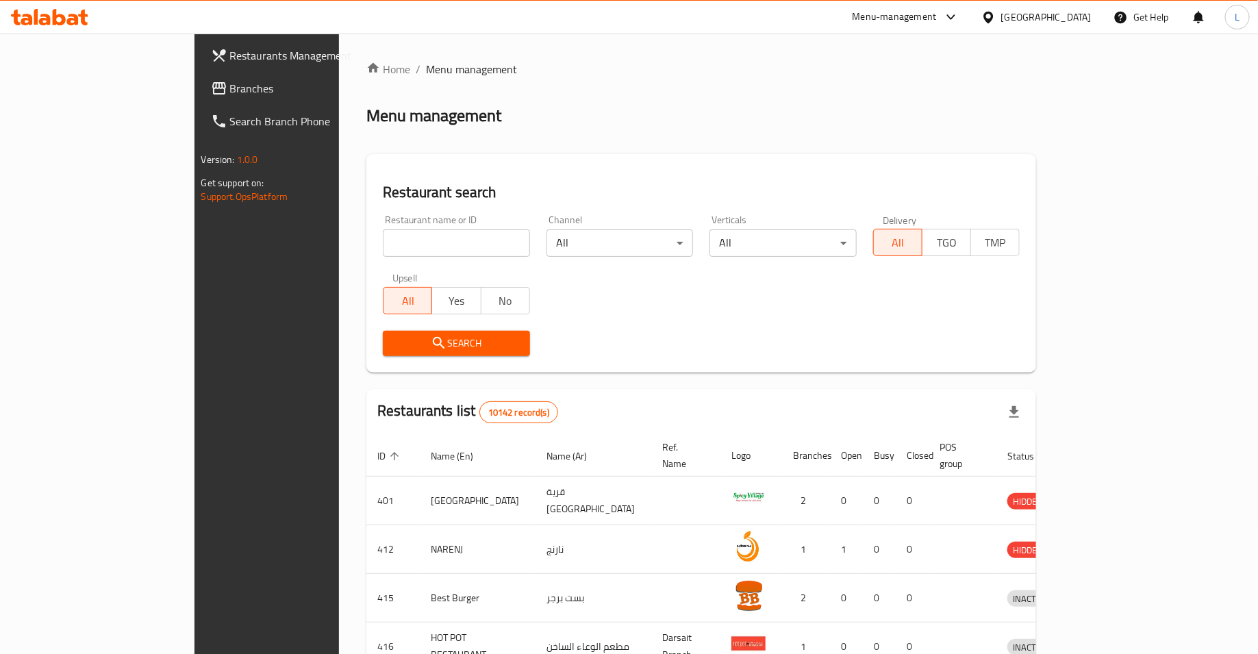
click at [407, 240] on input "search" at bounding box center [456, 242] width 147 height 27
type input "hen crispy chicken"
click button "Search" at bounding box center [456, 343] width 147 height 25
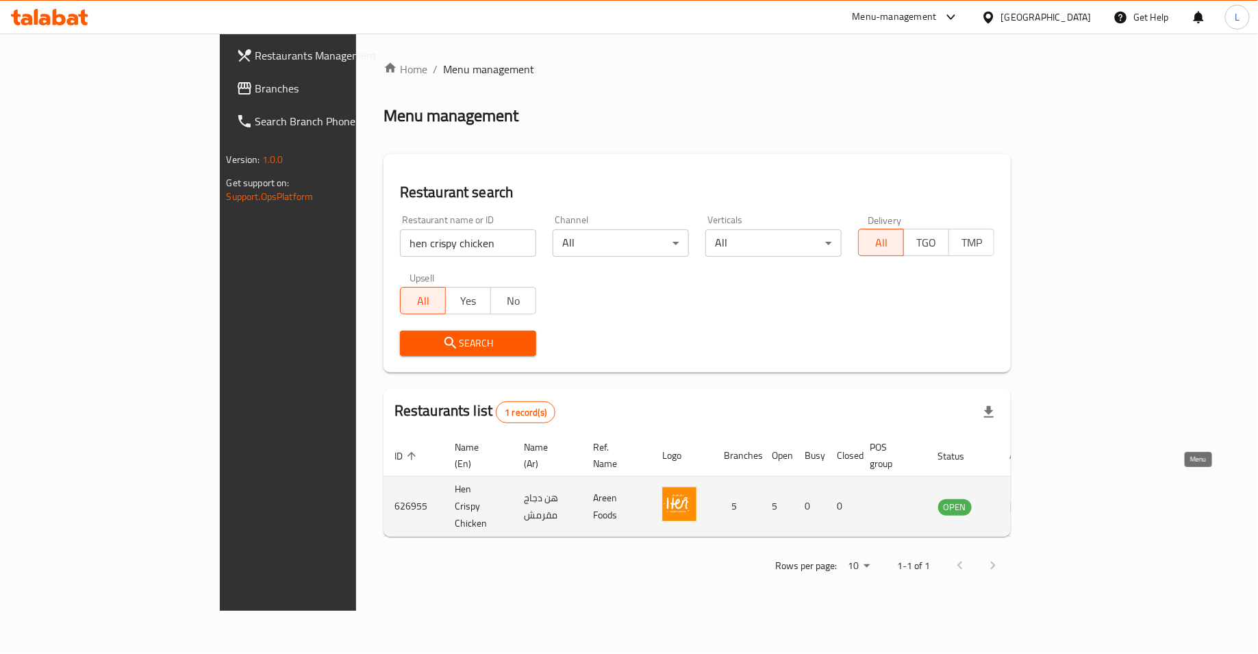
click at [1026, 501] on icon "enhanced table" at bounding box center [1018, 507] width 15 height 12
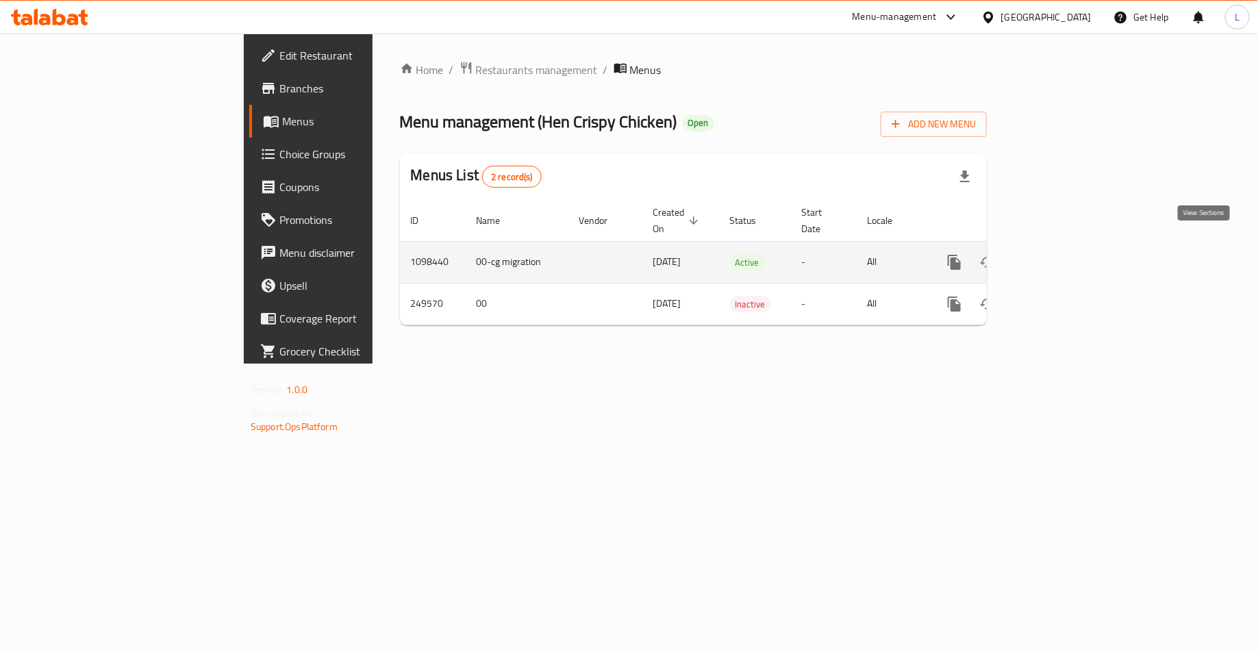
click at [1059, 256] on icon "enhanced table" at bounding box center [1053, 262] width 12 height 12
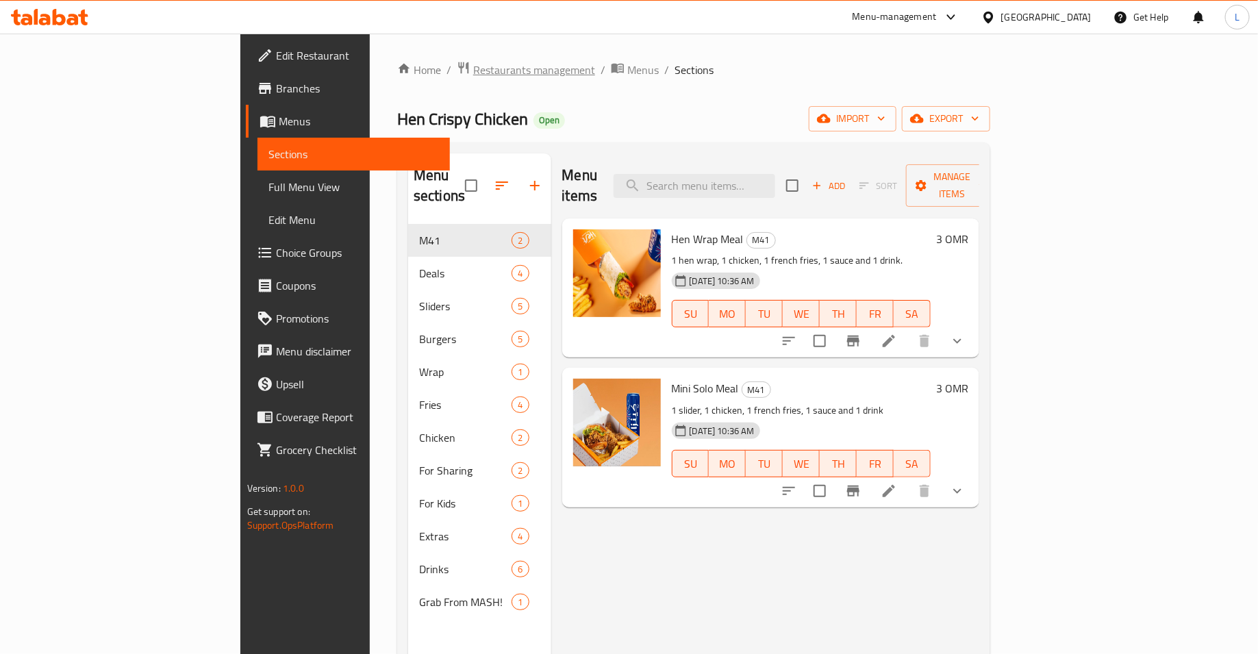
click at [473, 73] on span "Restaurants management" at bounding box center [534, 70] width 122 height 16
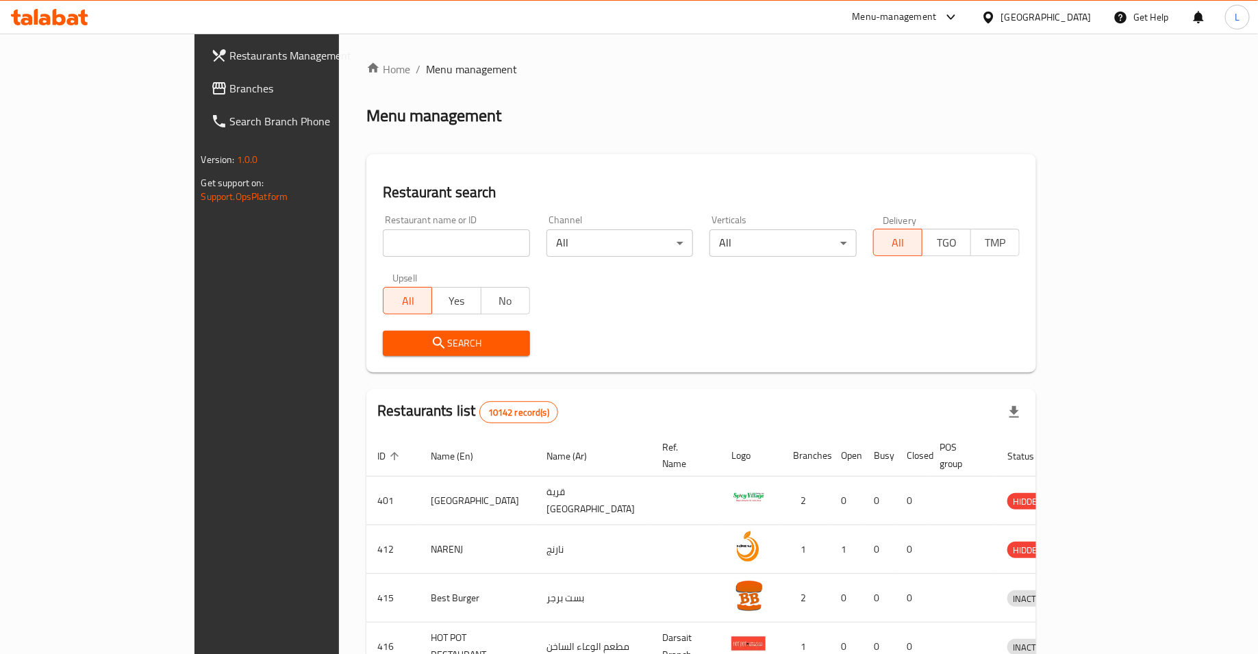
click at [388, 257] on div "Restaurant name or ID Restaurant name or ID" at bounding box center [457, 236] width 164 height 58
click at [388, 247] on input "search" at bounding box center [456, 242] width 147 height 27
type input "begum's"
click button "Search" at bounding box center [456, 343] width 147 height 25
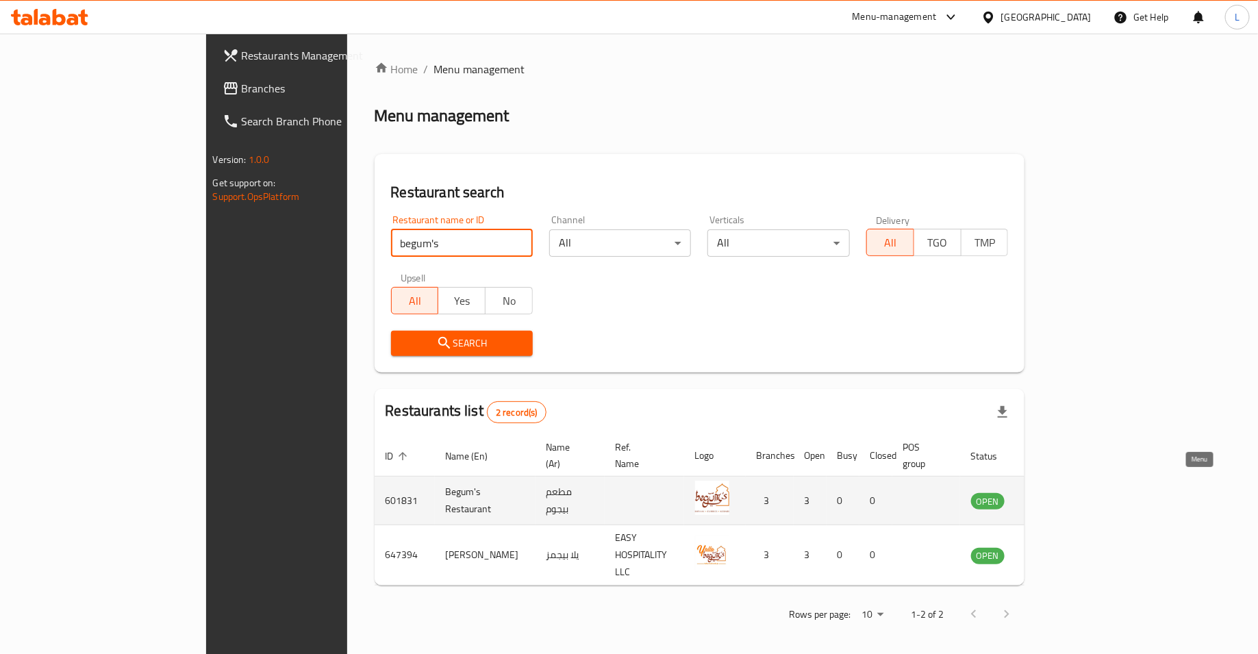
click at [1058, 496] on icon "enhanced table" at bounding box center [1050, 502] width 15 height 12
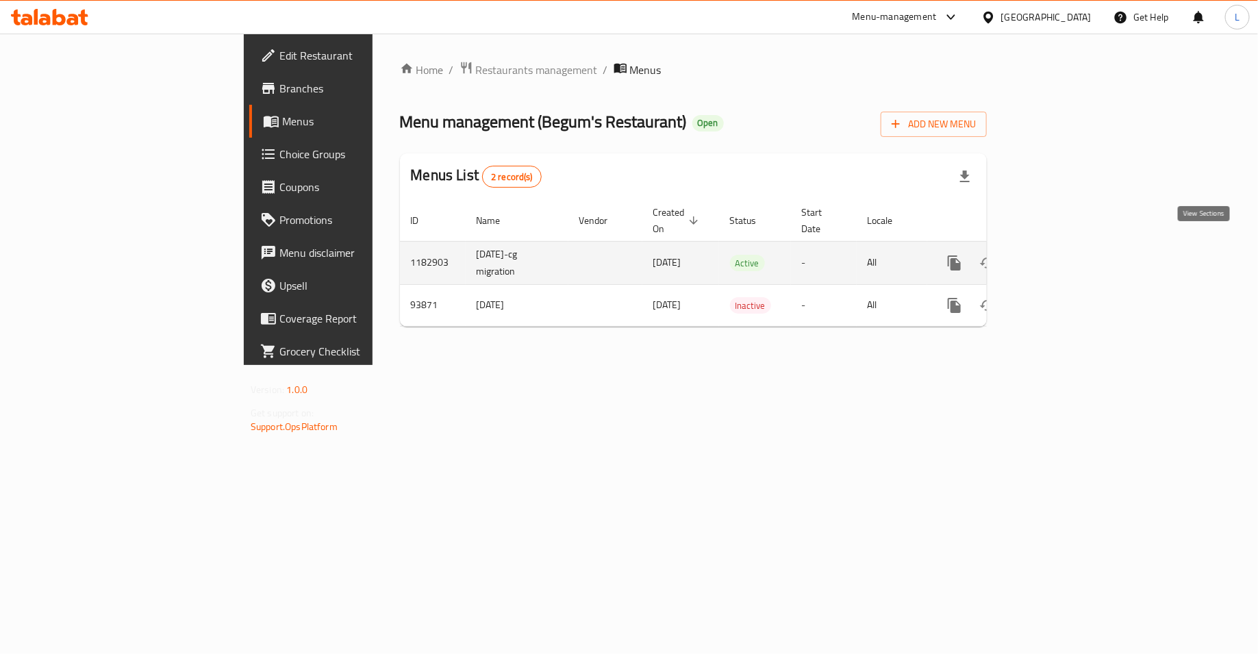
click at [1069, 246] on link "enhanced table" at bounding box center [1053, 262] width 33 height 33
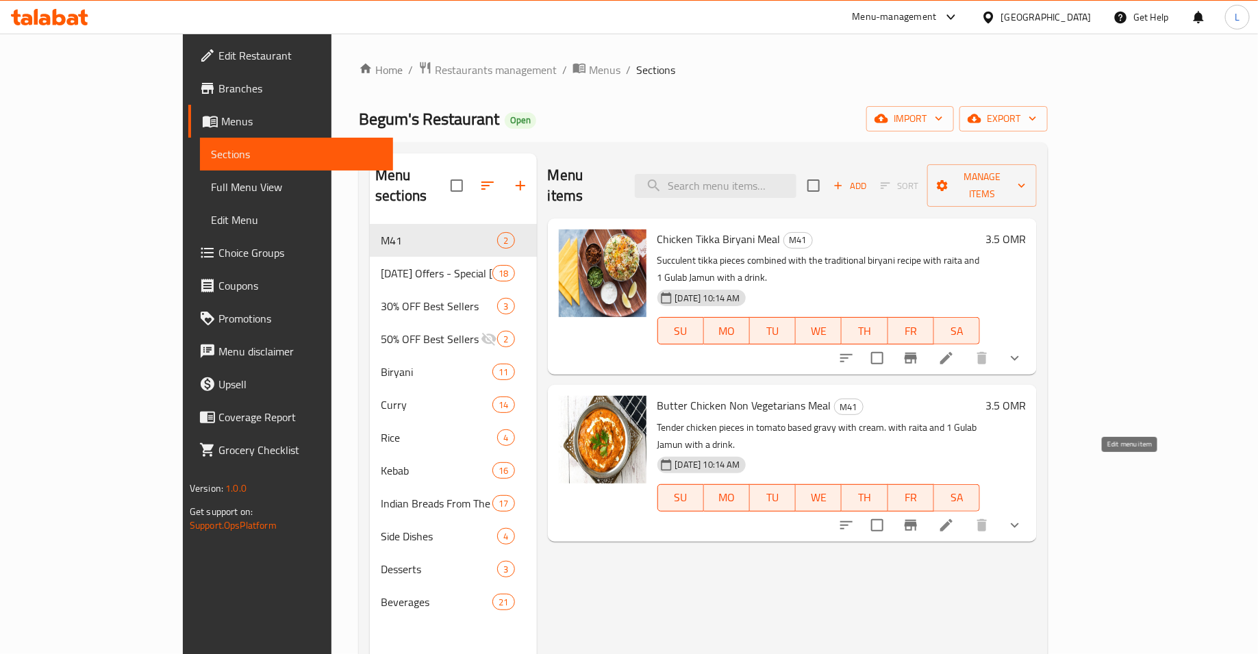
click at [954, 517] on icon at bounding box center [946, 525] width 16 height 16
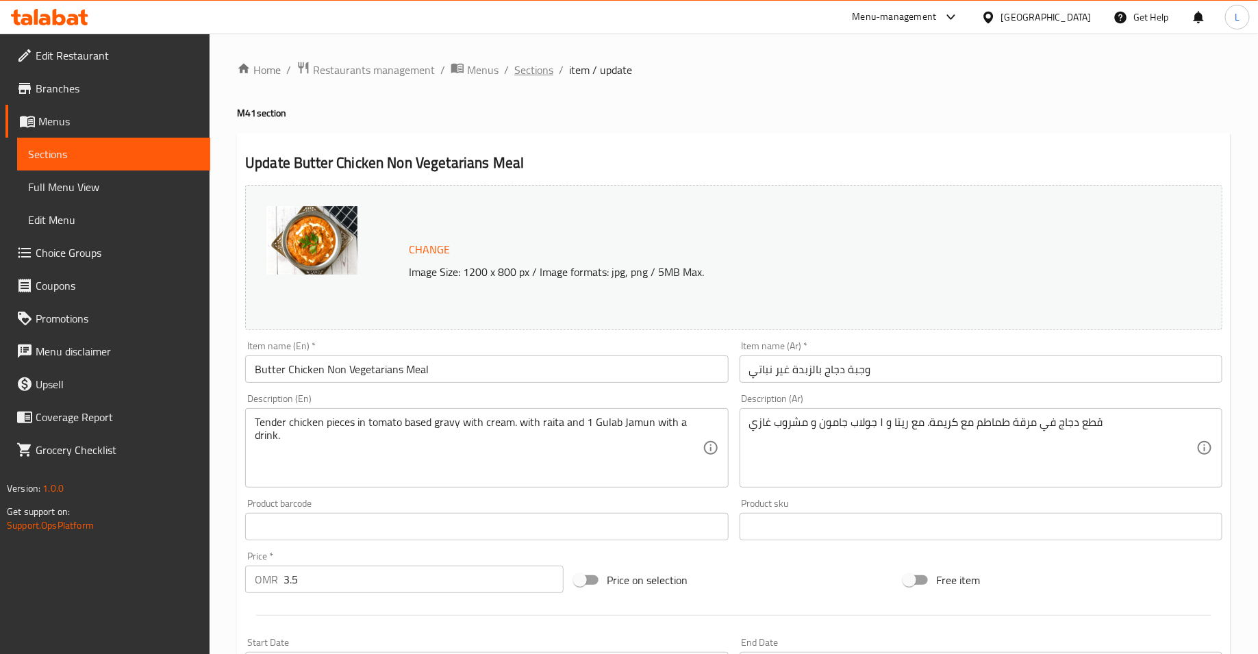
click at [543, 66] on span "Sections" at bounding box center [533, 70] width 39 height 16
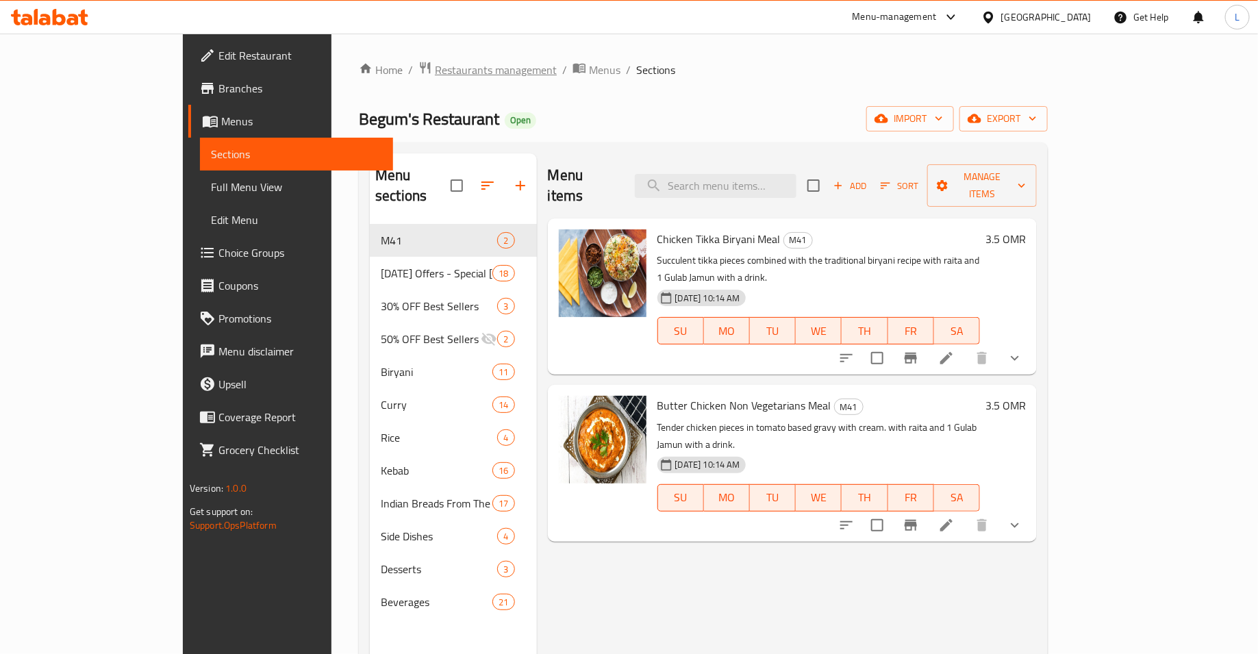
click at [435, 64] on span "Restaurants management" at bounding box center [496, 70] width 122 height 16
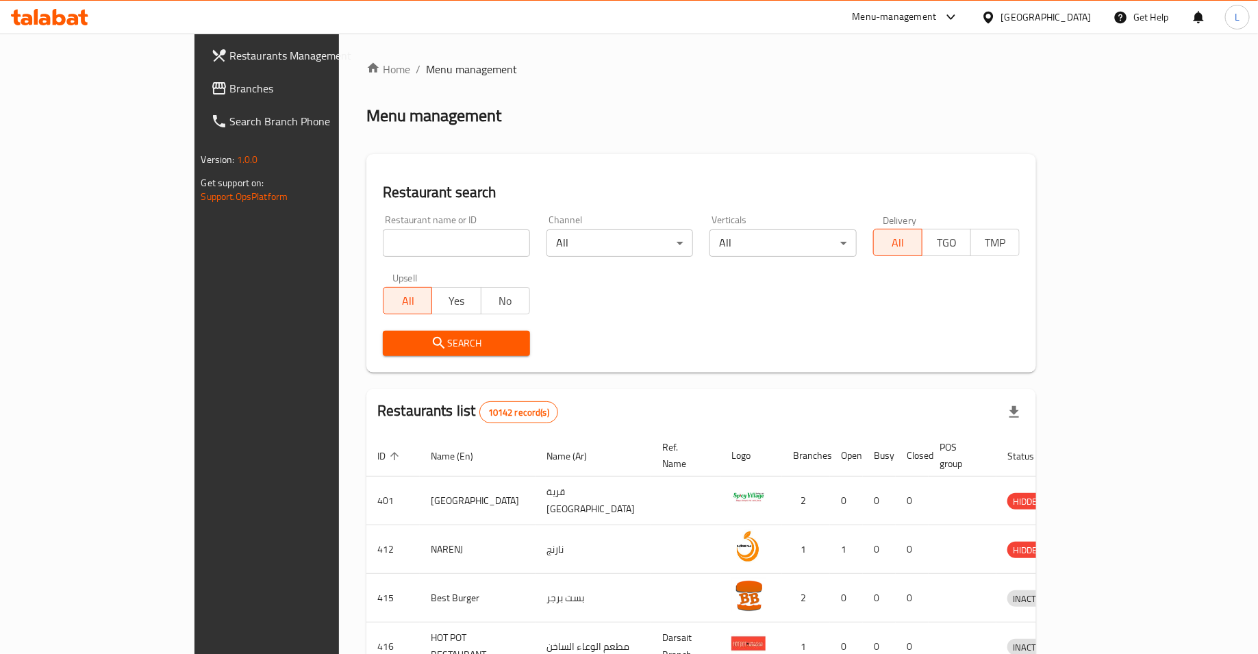
click at [383, 239] on input "search" at bounding box center [456, 242] width 147 height 27
type input "dragon wok"
click button "Search" at bounding box center [456, 343] width 147 height 25
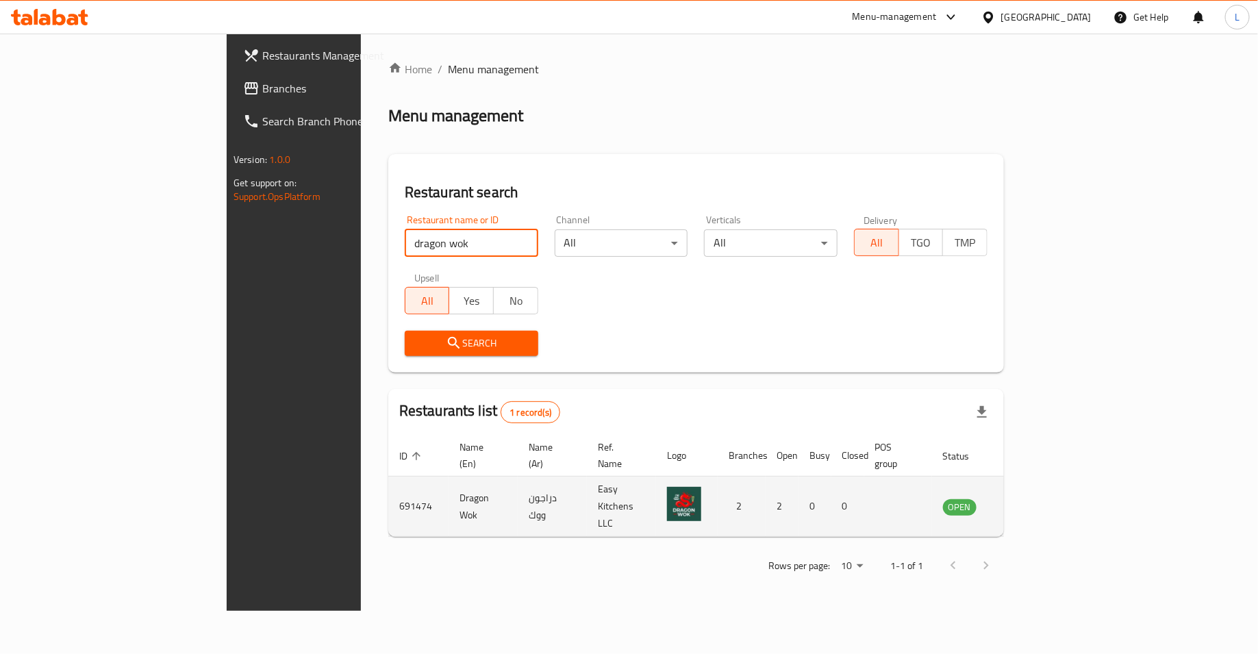
click at [1030, 501] on icon "enhanced table" at bounding box center [1022, 507] width 15 height 12
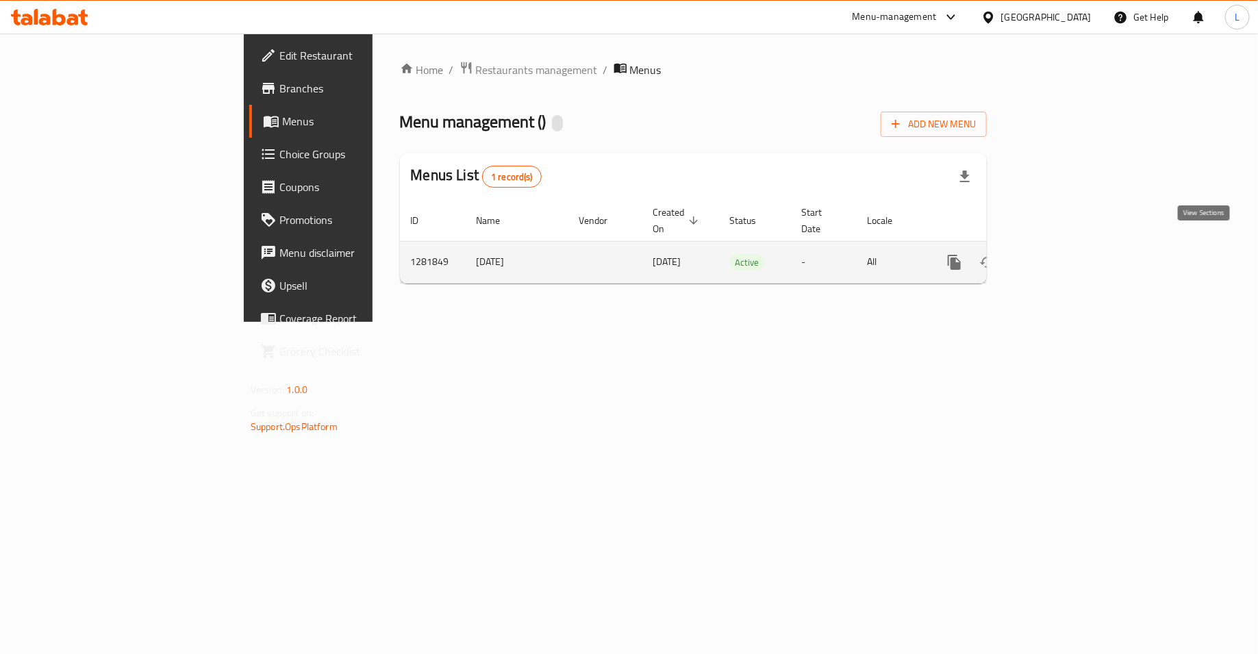
click at [1061, 254] on icon "enhanced table" at bounding box center [1053, 262] width 16 height 16
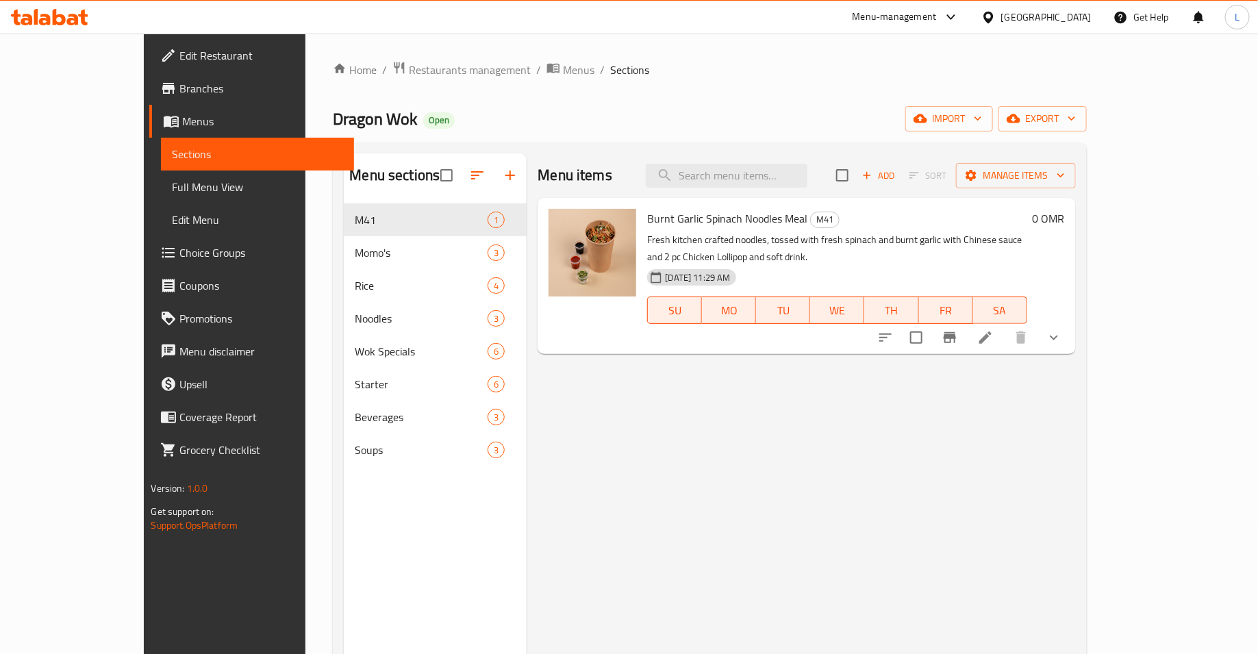
click at [993, 329] on icon at bounding box center [985, 337] width 16 height 16
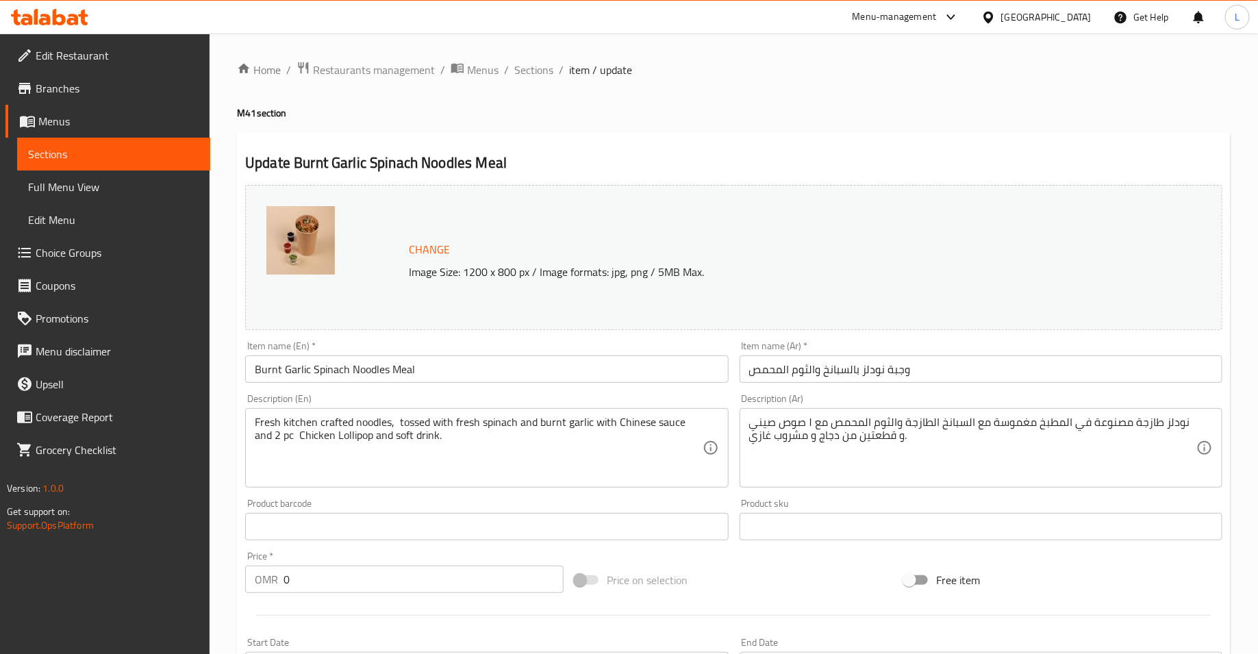
click at [436, 258] on span "Change" at bounding box center [429, 250] width 41 height 20
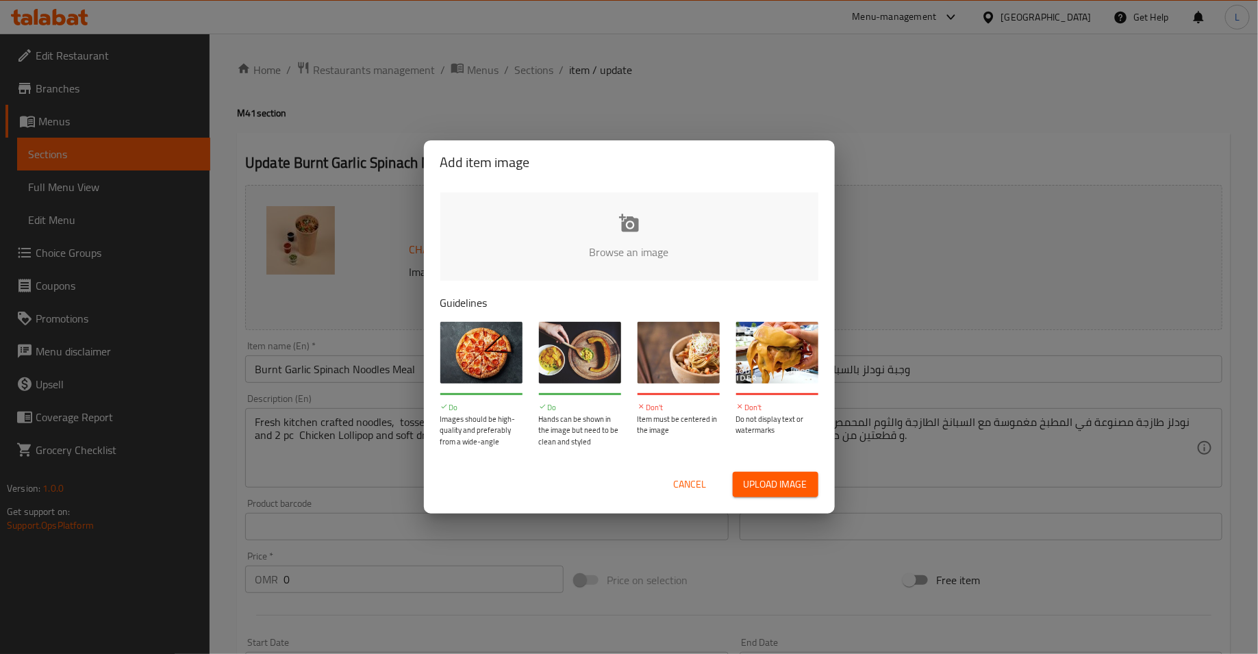
click at [580, 223] on input "file" at bounding box center [1092, 256] width 1304 height 128
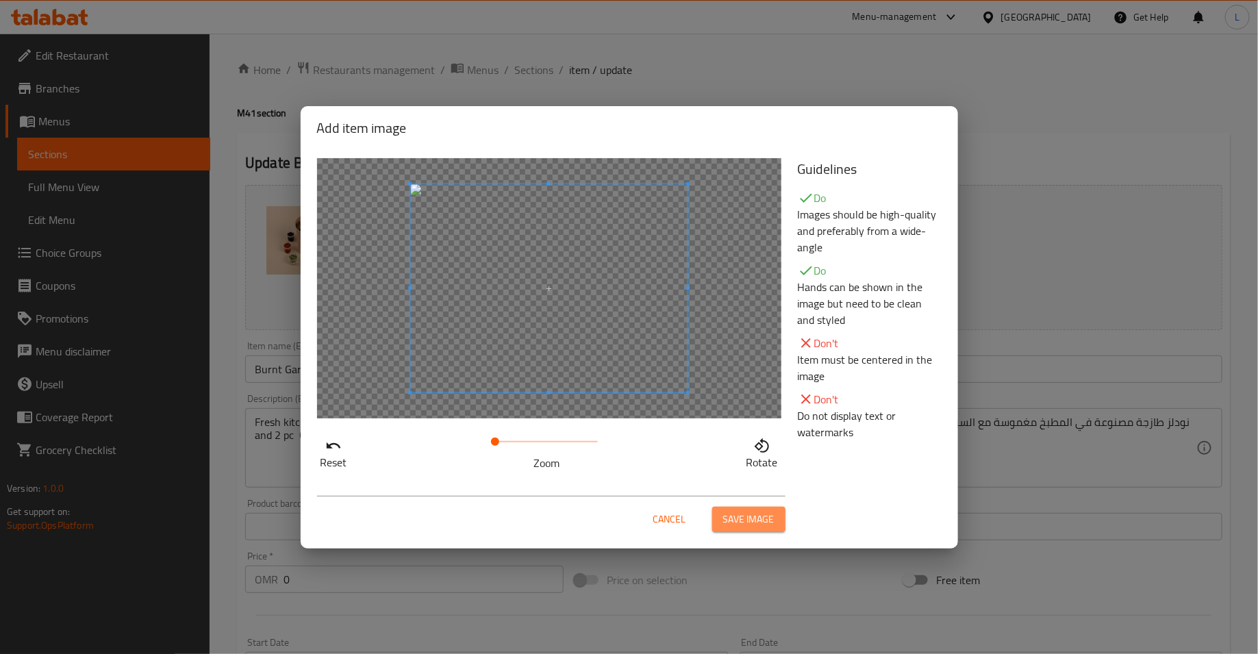
click at [731, 517] on span "Save image" at bounding box center [748, 519] width 51 height 17
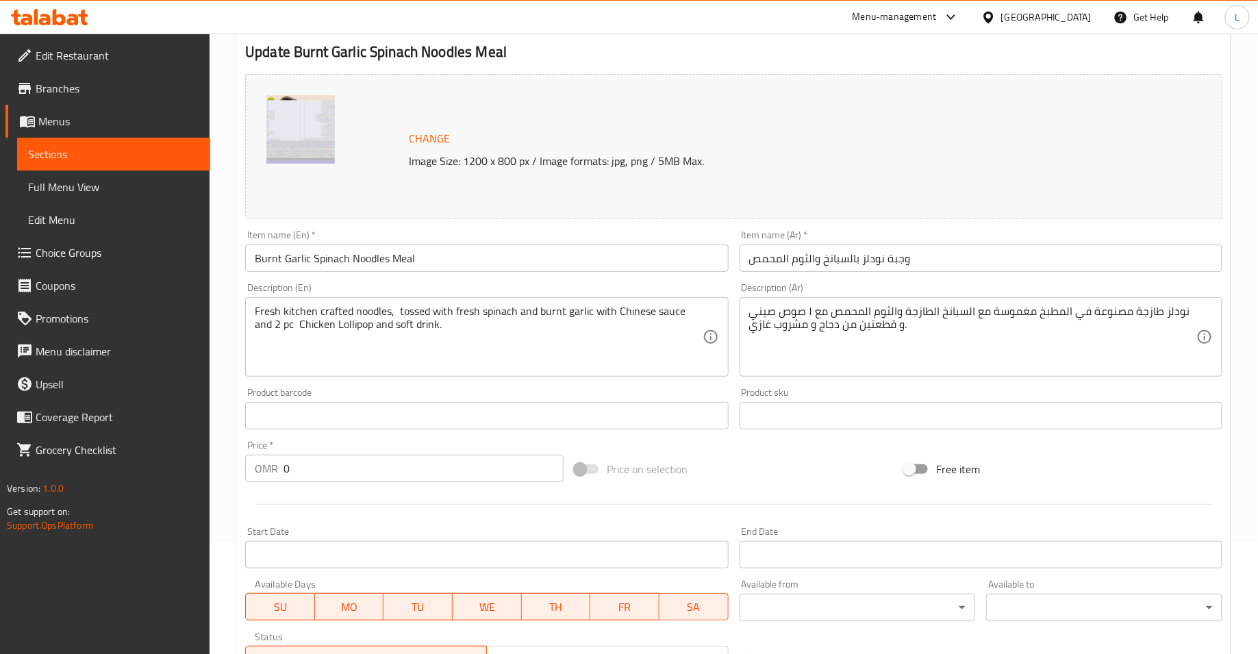
scroll to position [473, 0]
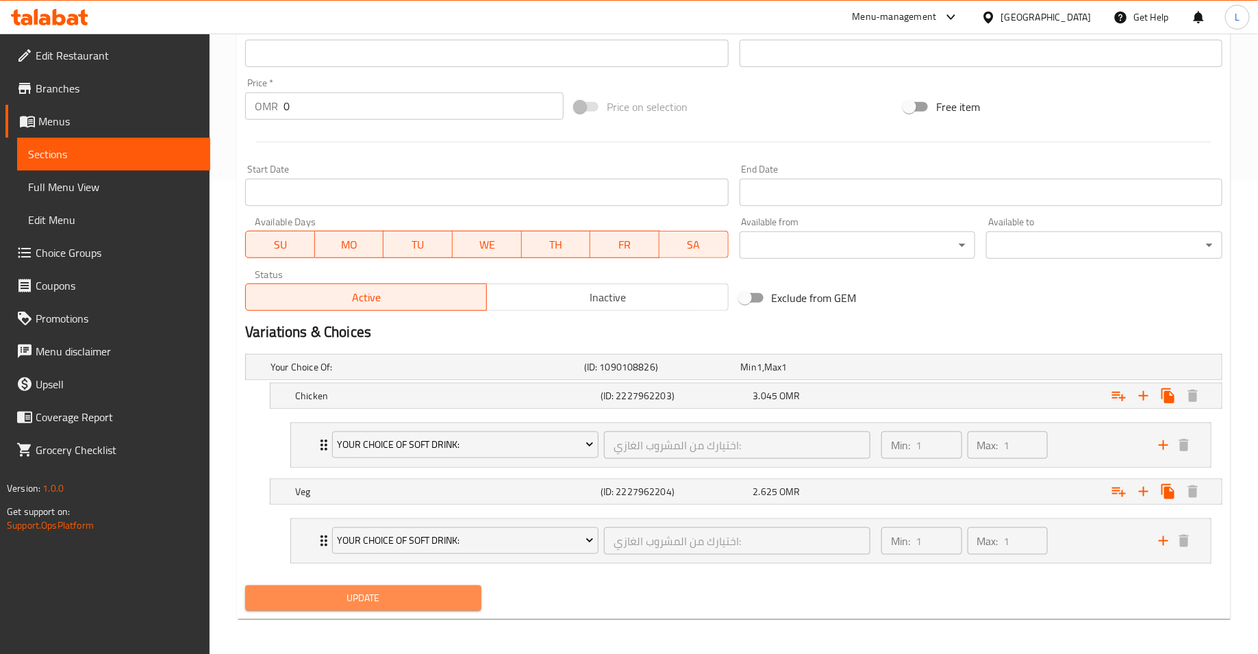
click at [442, 602] on span "Update" at bounding box center [363, 597] width 214 height 17
